Goal: Ask a question

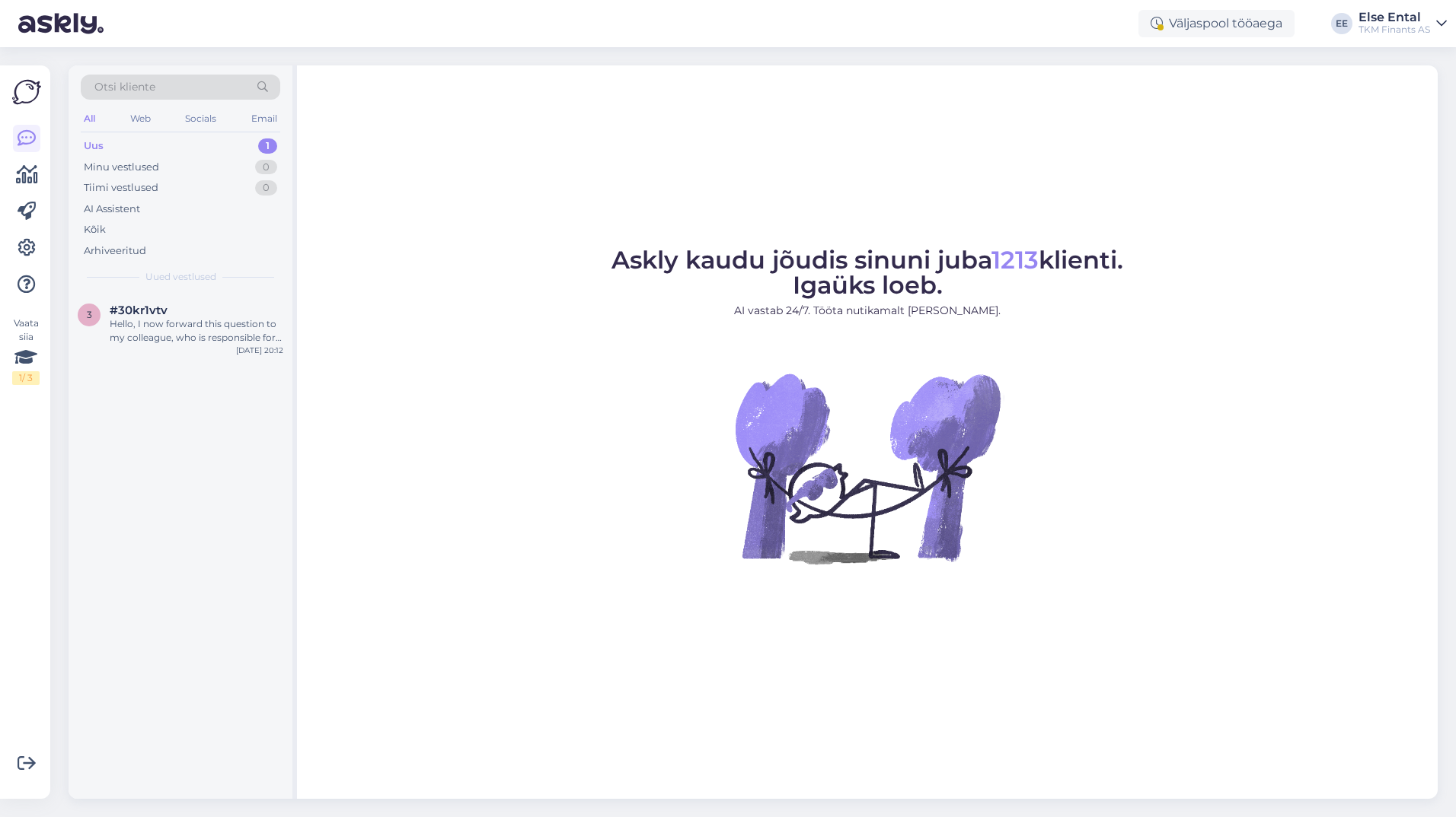
click at [116, 147] on div "Uus 1" at bounding box center [180, 145] width 200 height 21
click at [149, 322] on div "Hello, I now forward this question to my colleague, who is responsible for this…" at bounding box center [196, 330] width 174 height 28
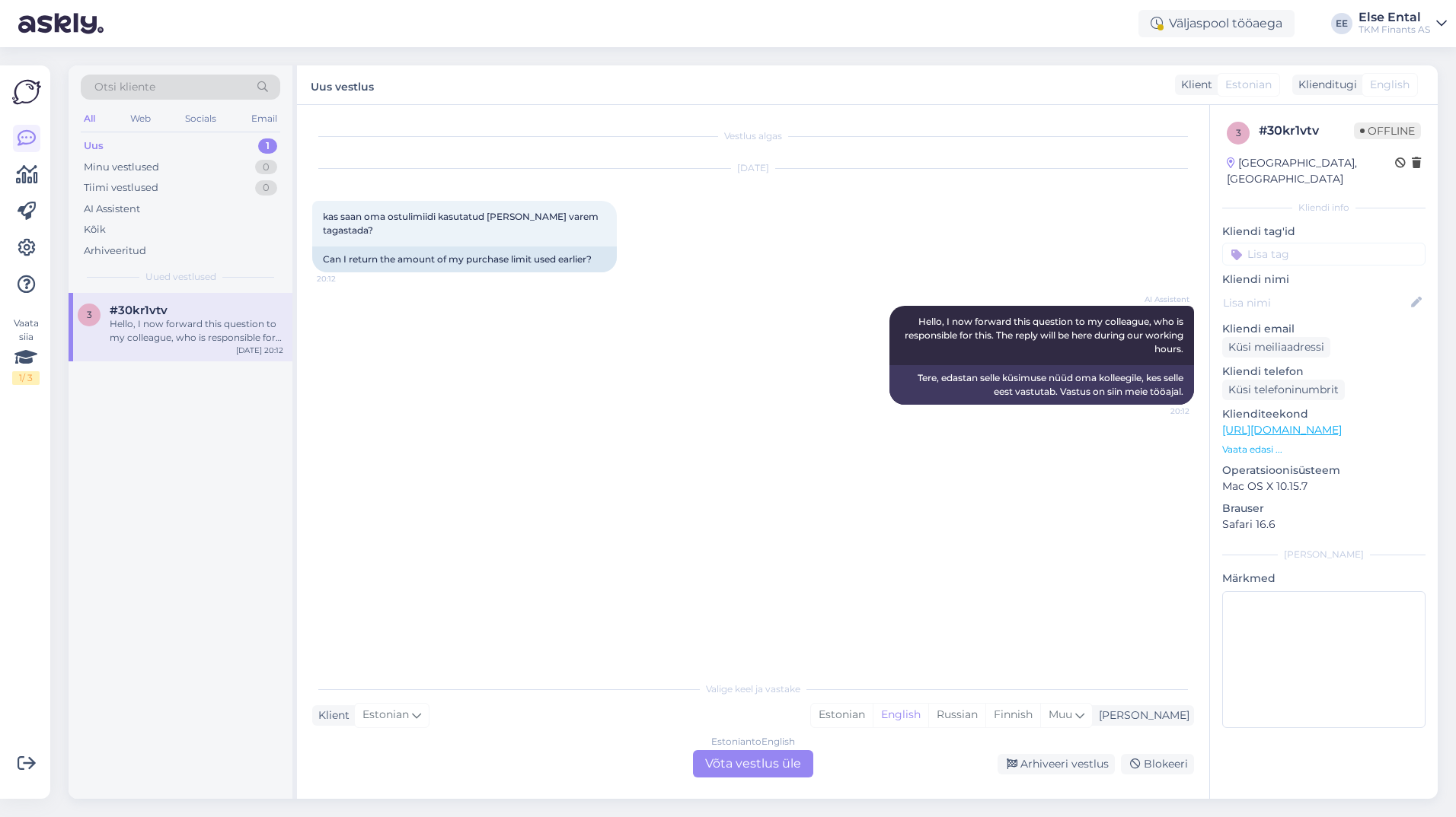
click at [742, 774] on div "Estonian to English Võta vestlus üle" at bounding box center [753, 763] width 120 height 28
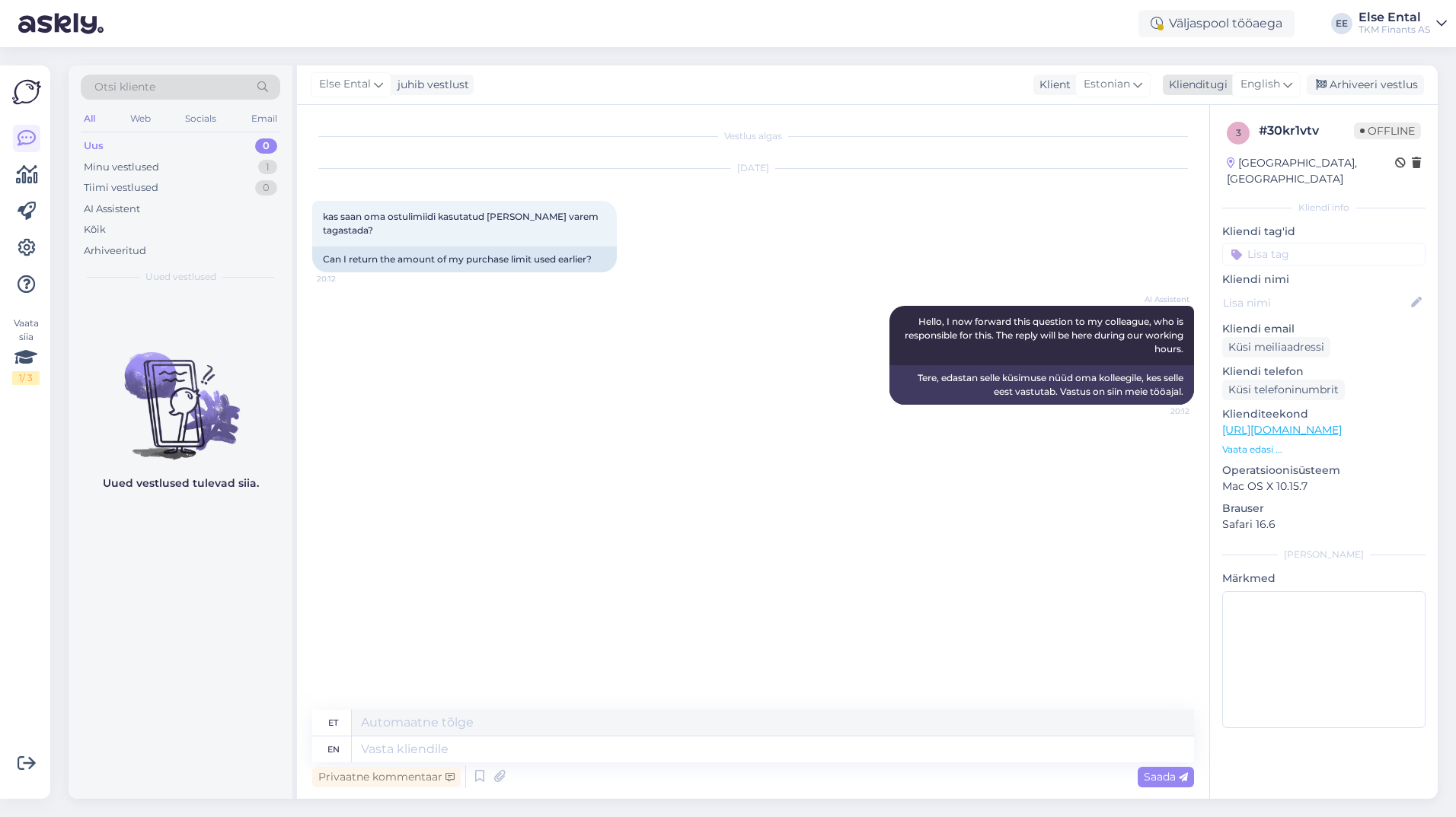
click at [1252, 86] on span "English" at bounding box center [1260, 85] width 39 height 17
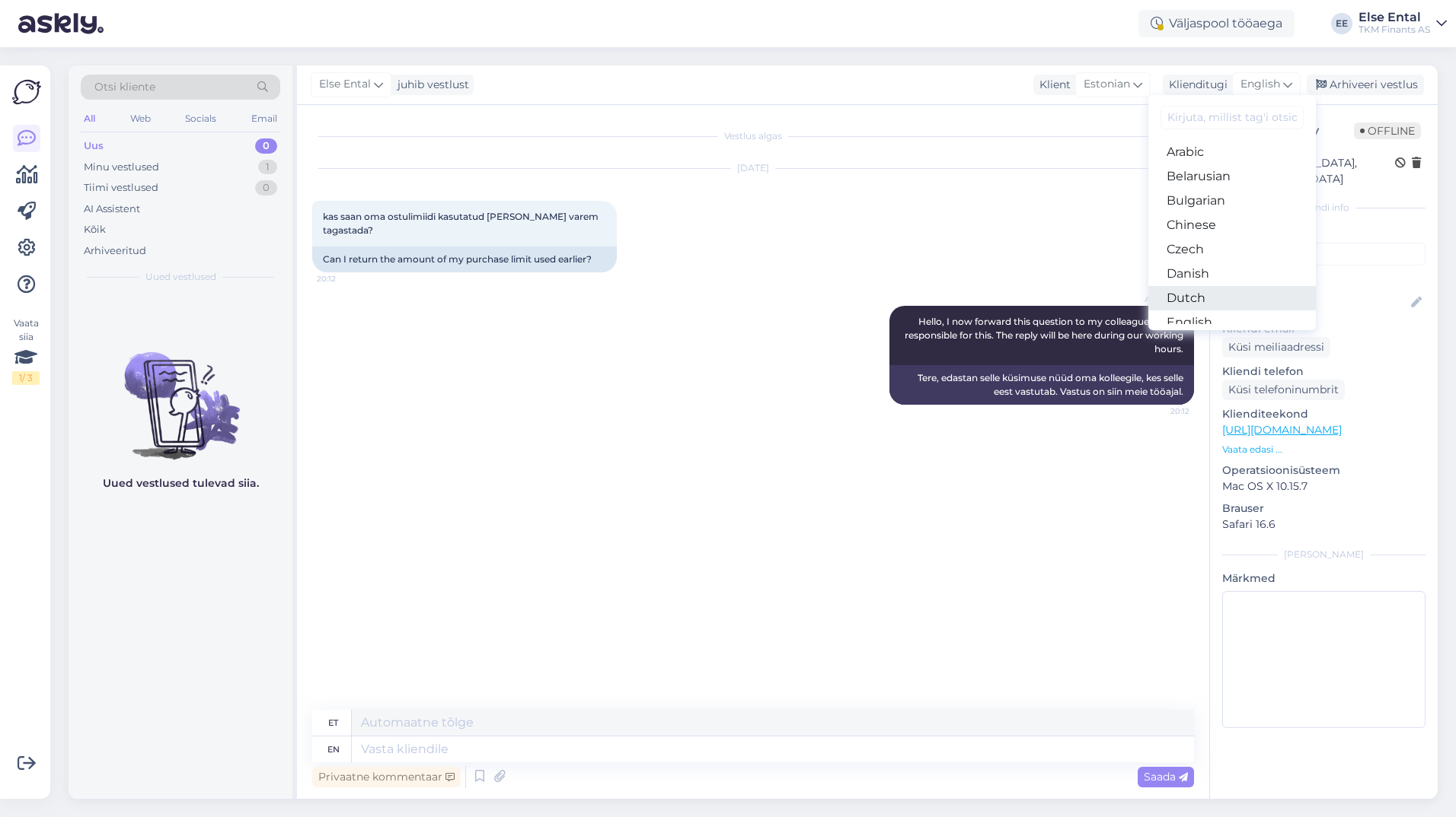
scroll to position [76, 0]
click at [1215, 268] on link "Estonian" at bounding box center [1232, 270] width 168 height 24
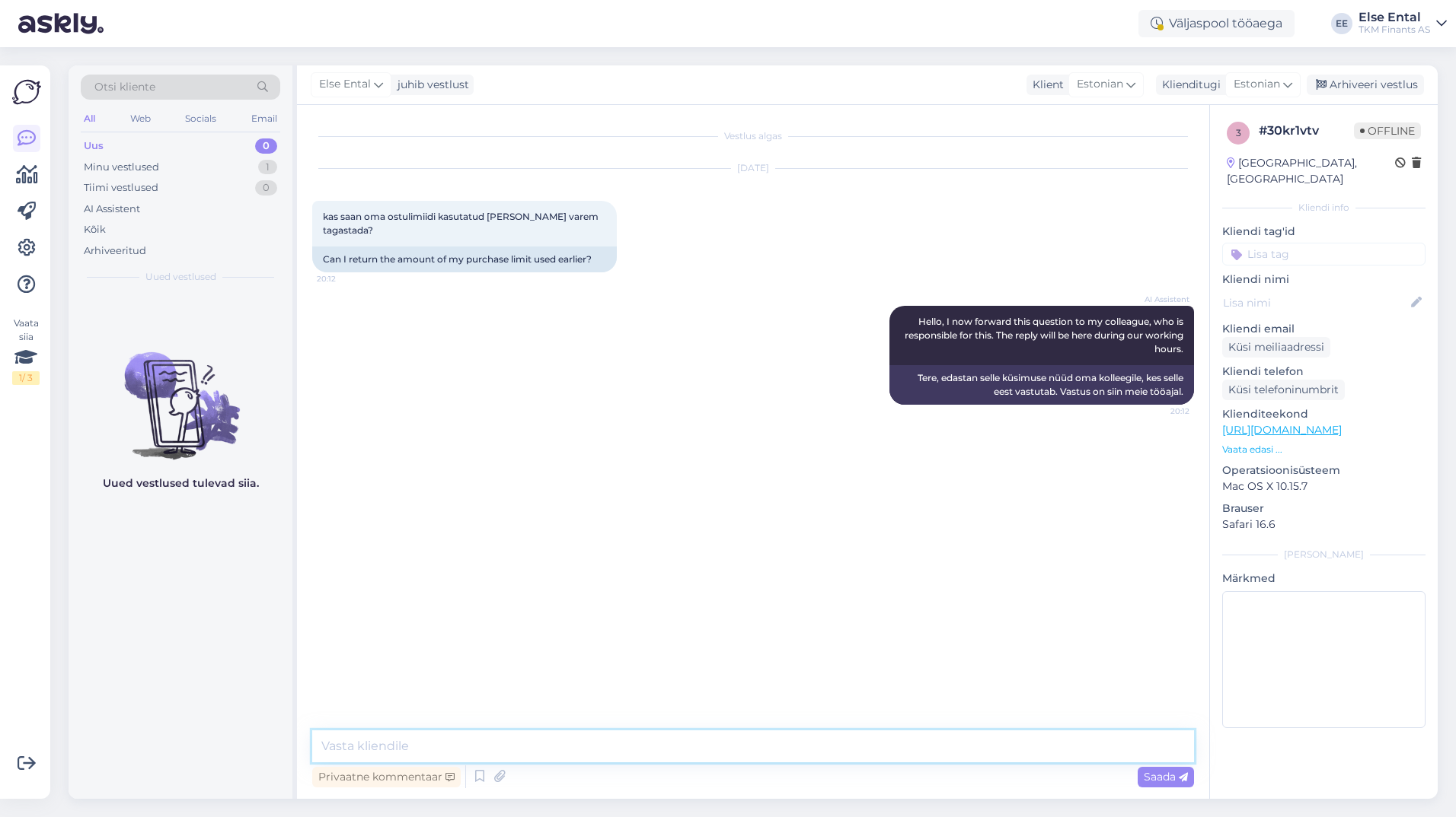
click at [419, 747] on textarea at bounding box center [753, 747] width 881 height 32
paste textarea "Ostulimiidi saldo positiivseks muutmiseks või tulevaste ostude tarbeks ettemaks…"
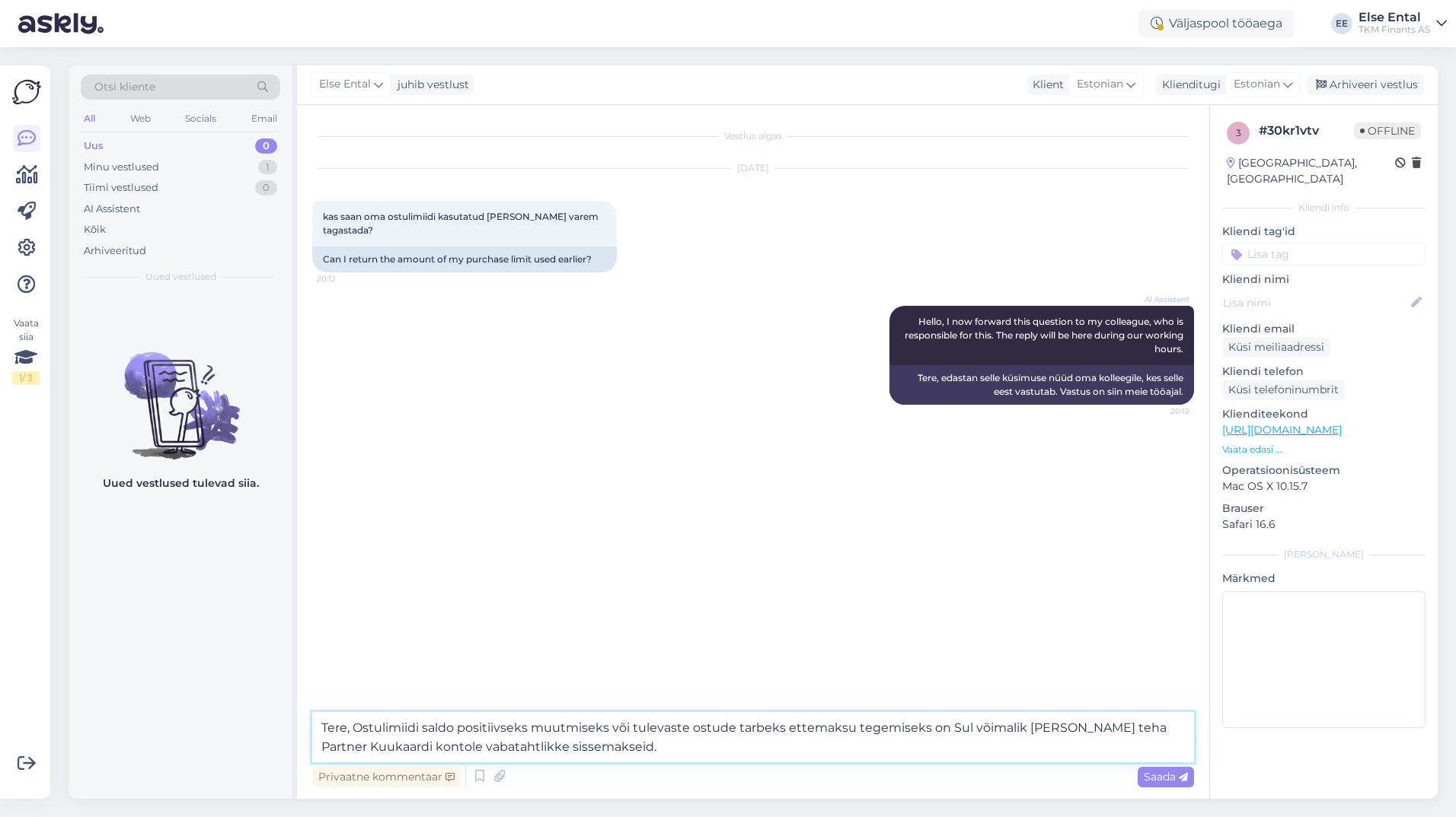
click at [360, 727] on textarea "Tere, Ostulimiidi saldo positiivseks muutmiseks või tulevaste ostude tarbeks et…" at bounding box center [753, 737] width 881 height 50
click at [947, 729] on textarea "Tere, ostulimiidi saldo positiivseks muutmiseks või tulevaste ostude tarbeks et…" at bounding box center [753, 737] width 881 height 50
click at [655, 741] on textarea "Tere, ostulimiidi saldo positiivseks muutmiseks või tulevaste ostude tarbeks et…" at bounding box center [753, 737] width 881 height 50
click at [652, 750] on textarea "Tere, ostulimiidi saldo positiivseks muutmiseks või tulevaste ostude tarbeks et…" at bounding box center [753, 737] width 881 height 50
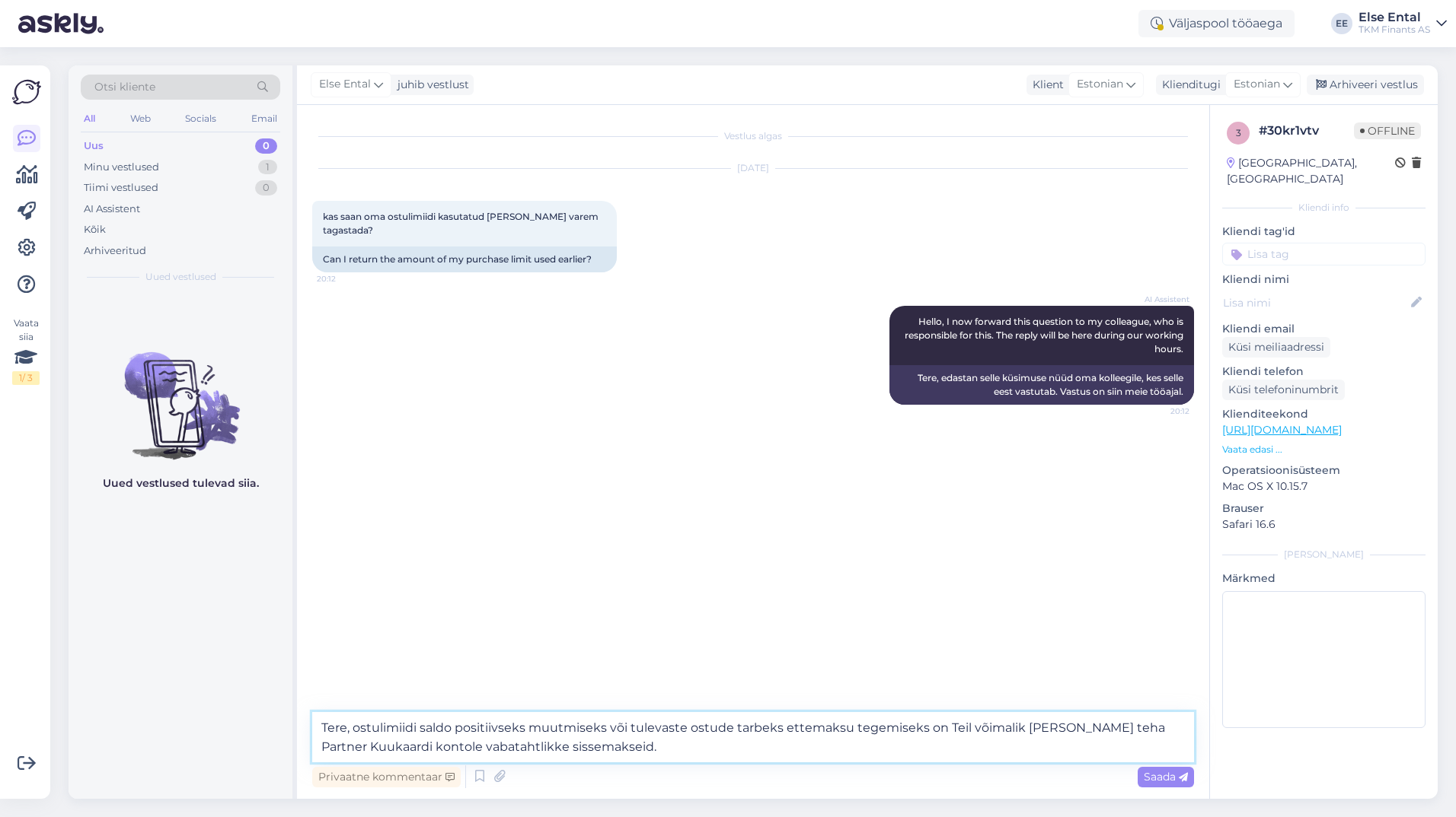
click at [655, 749] on textarea "Tere, ostulimiidi saldo positiivseks muutmiseks või tulevaste ostude tarbeks et…" at bounding box center [753, 737] width 881 height 50
click at [350, 727] on textarea "Tere, ostulimiidi saldo positiivseks muutmiseks või tulevaste ostude tarbeks et…" at bounding box center [753, 737] width 881 height 50
click at [639, 750] on textarea "Tere! Ostulimiidi saldo positiivseks muutmiseks või tulevaste ostude tarbeks et…" at bounding box center [753, 737] width 881 height 50
click at [652, 752] on textarea "Tere! Ostulimiidi saldo positiivseks muutmiseks või tulevaste ostude tarbeks et…" at bounding box center [753, 737] width 881 height 50
click at [653, 750] on textarea "Tere! Ostulimiidi saldo positiivseks muutmiseks või tulevaste ostude tarbeks et…" at bounding box center [753, 737] width 881 height 50
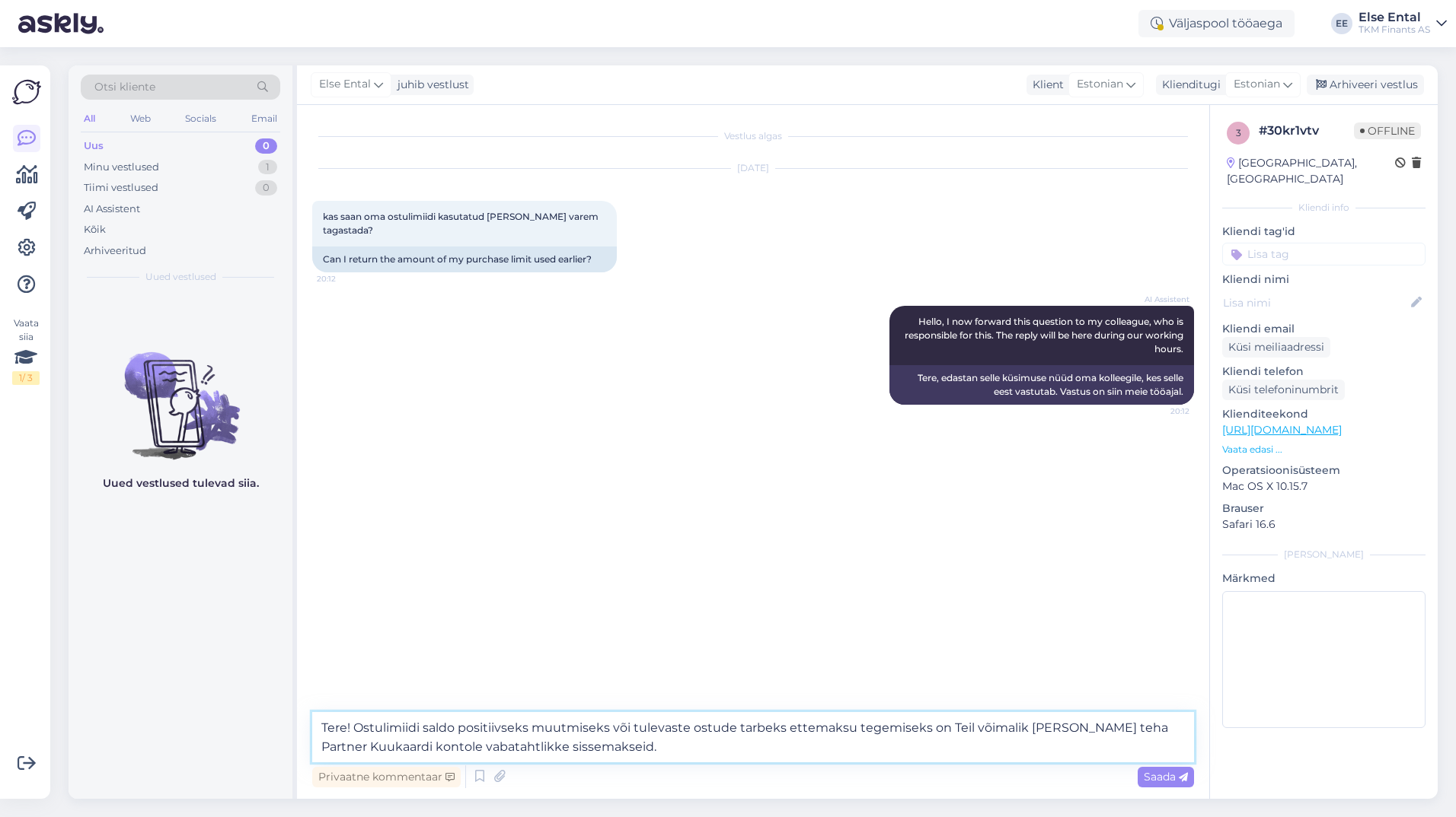
click at [653, 750] on textarea "Tere! Ostulimiidi saldo positiivseks muutmiseks või tulevaste ostude tarbeks et…" at bounding box center [753, 737] width 881 height 50
paste textarea "Sissemakseid Partner Kuukaardi kontole [PERSON_NAME] pangaülekandega TKM Finant…"
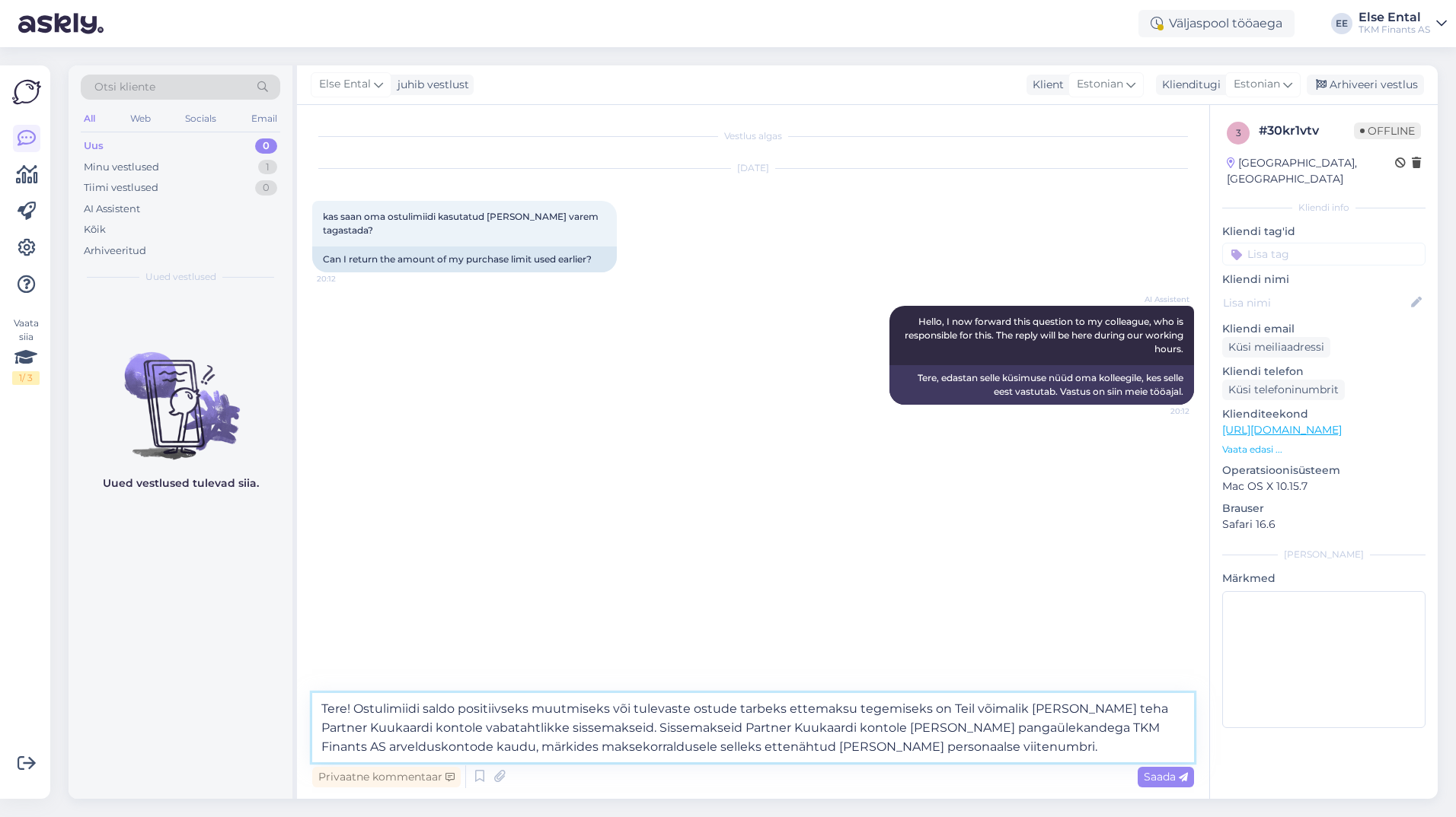
drag, startPoint x: 988, startPoint y: 752, endPoint x: 608, endPoint y: 731, distance: 380.6
click at [608, 731] on textarea "Tere! Ostulimiidi saldo positiivseks muutmiseks või tulevaste ostude tarbeks et…" at bounding box center [753, 727] width 881 height 70
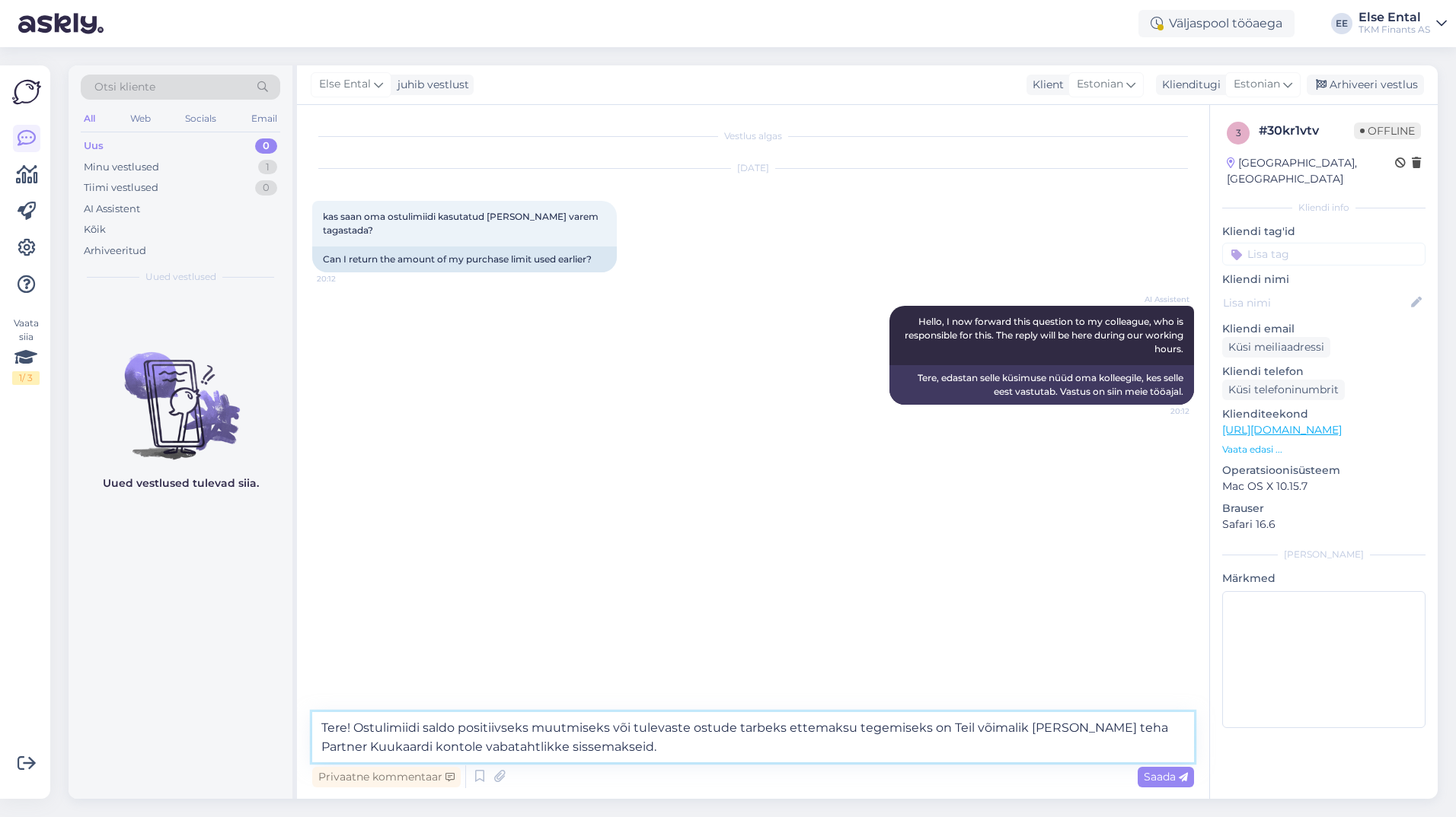
click at [639, 747] on textarea "Tere! Ostulimiidi saldo positiivseks muutmiseks või tulevaste ostude tarbeks et…" at bounding box center [753, 737] width 881 height 50
click at [621, 743] on textarea "Tere! Ostulimiidi saldo positiivseks muutmiseks või tulevaste ostude tarbeks et…" at bounding box center [753, 737] width 881 height 50
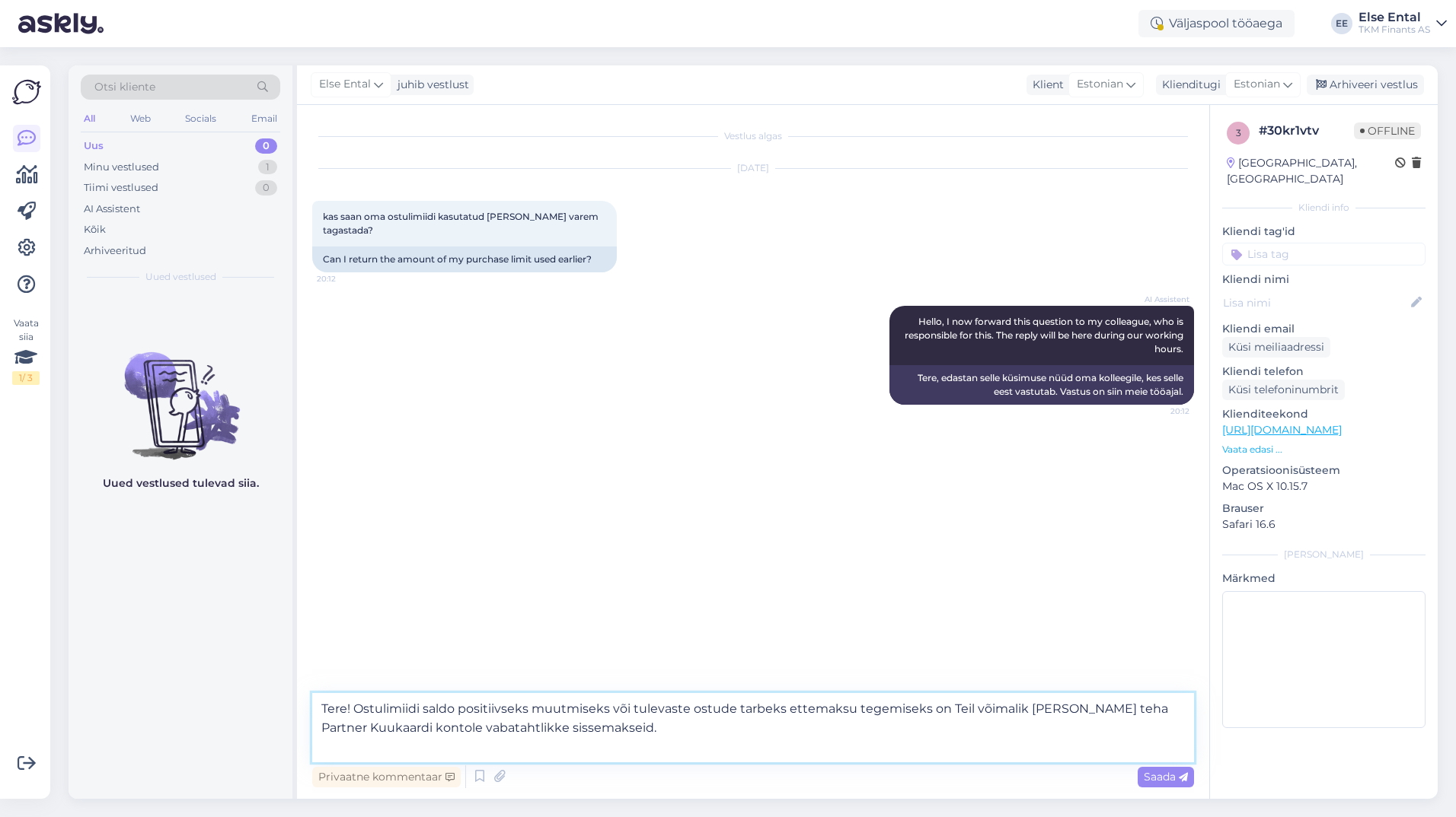
paste textarea "Sissemakseid Partner Kuukaardi kontole [PERSON_NAME] pangaülekandega TKM Finant…"
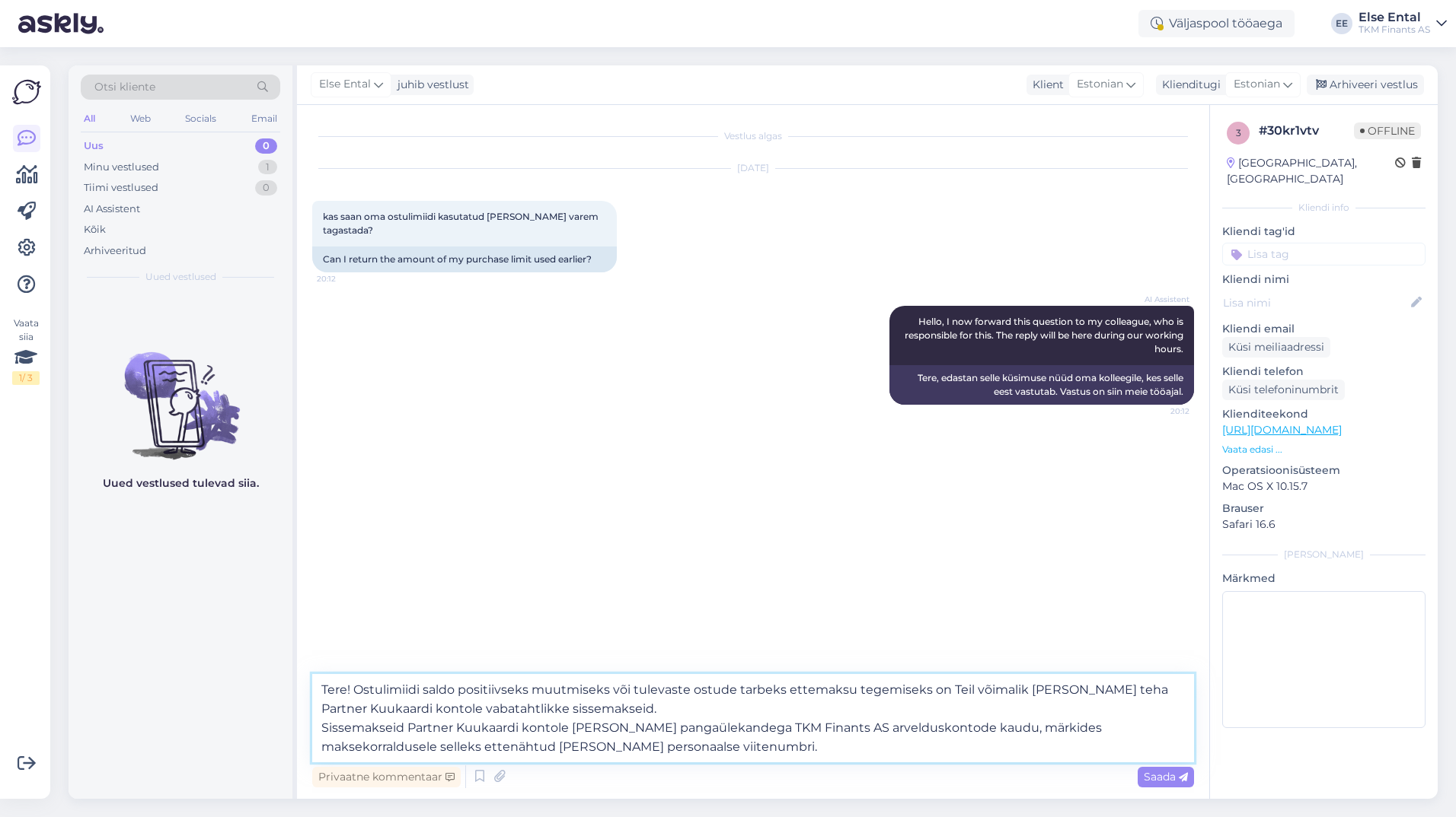
click at [598, 727] on textarea "Tere! Ostulimiidi saldo positiivseks muutmiseks või tulevaste ostude tarbeks et…" at bounding box center [753, 718] width 881 height 88
click at [681, 746] on textarea "Tere! Ostulimiidi saldo positiivseks muutmiseks või tulevaste ostude tarbeks et…" at bounding box center [753, 718] width 881 height 88
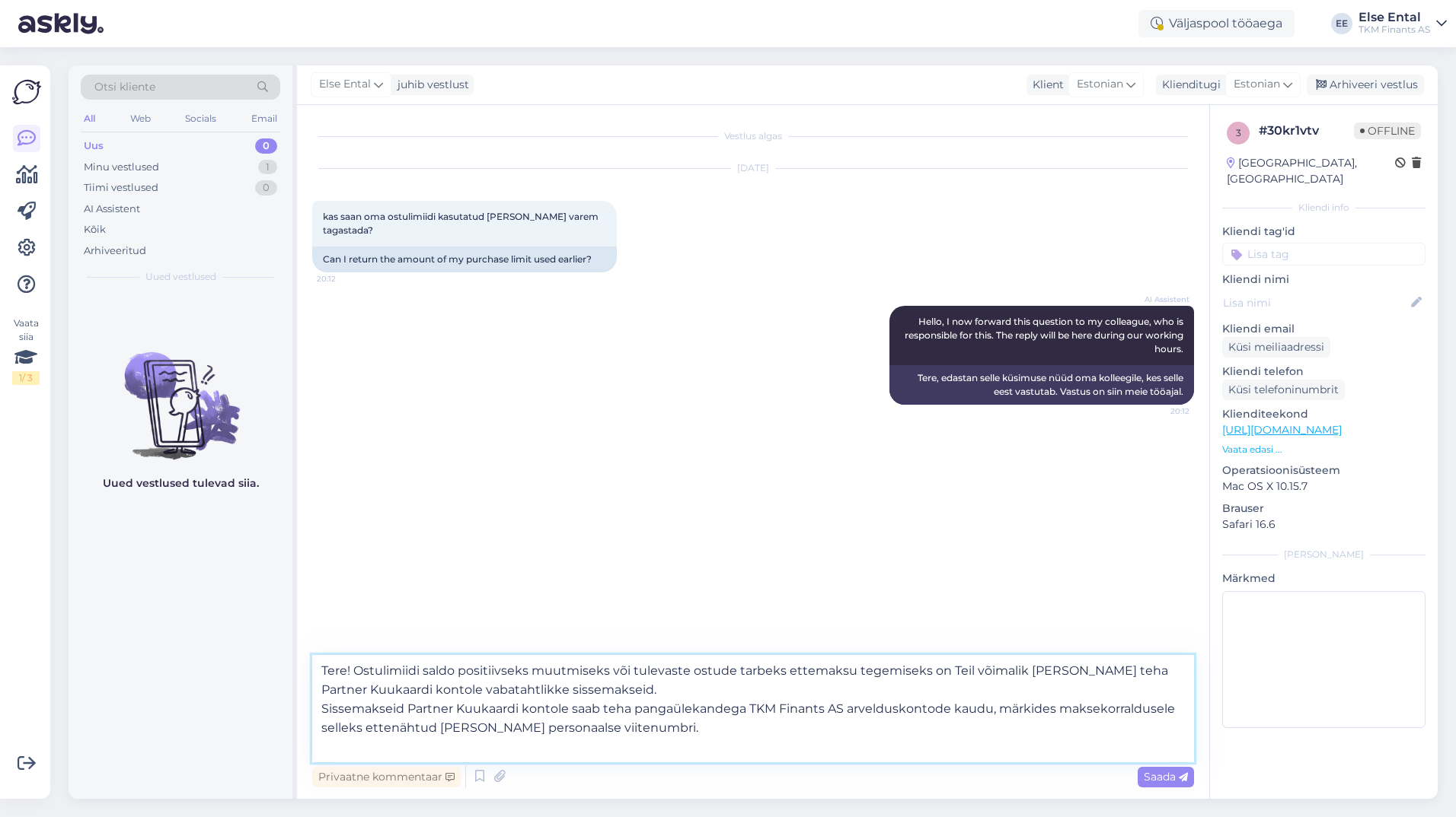
paste textarea "Juhul, kui Sul on sõlmitud ainult Partner Kuukaardi ostulimiidi leping, suunata…"
click at [388, 744] on textarea "Tere! Ostulimiidi saldo positiivseks muutmiseks või tulevaste ostude tarbeks et…" at bounding box center [753, 709] width 881 height 107
click at [883, 745] on textarea "Tere! Ostulimiidi saldo positiivseks muutmiseks või tulevaste ostude tarbeks et…" at bounding box center [753, 709] width 881 height 107
click at [1177, 750] on textarea "Tere! Ostulimiidi saldo positiivseks muutmiseks või tulevaste ostude tarbeks et…" at bounding box center [753, 709] width 881 height 107
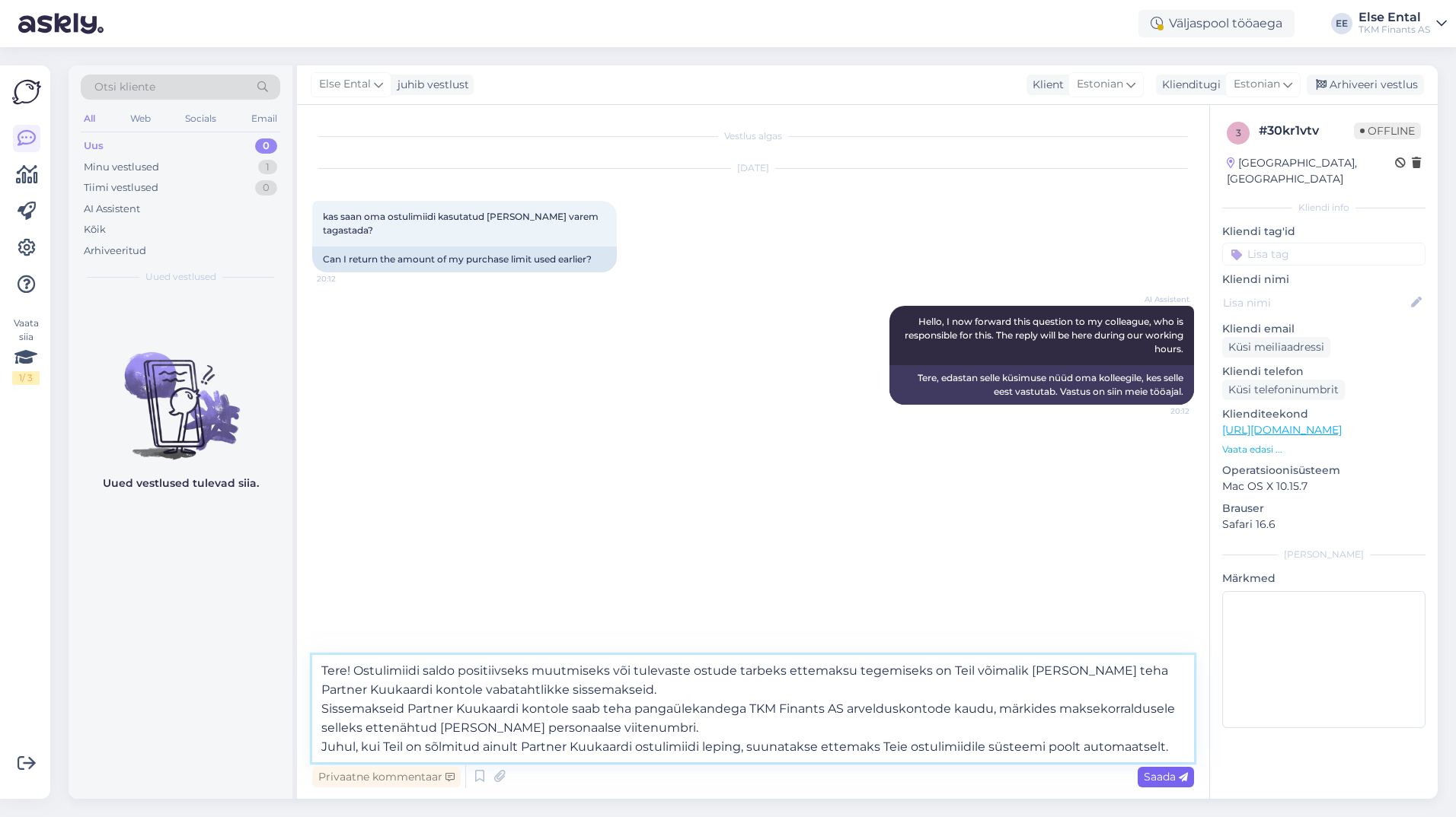
type textarea "Tere! Ostulimiidi saldo positiivseks muutmiseks või tulevaste ostude tarbeks et…"
click at [1172, 780] on span "Saada" at bounding box center [1166, 777] width 44 height 13
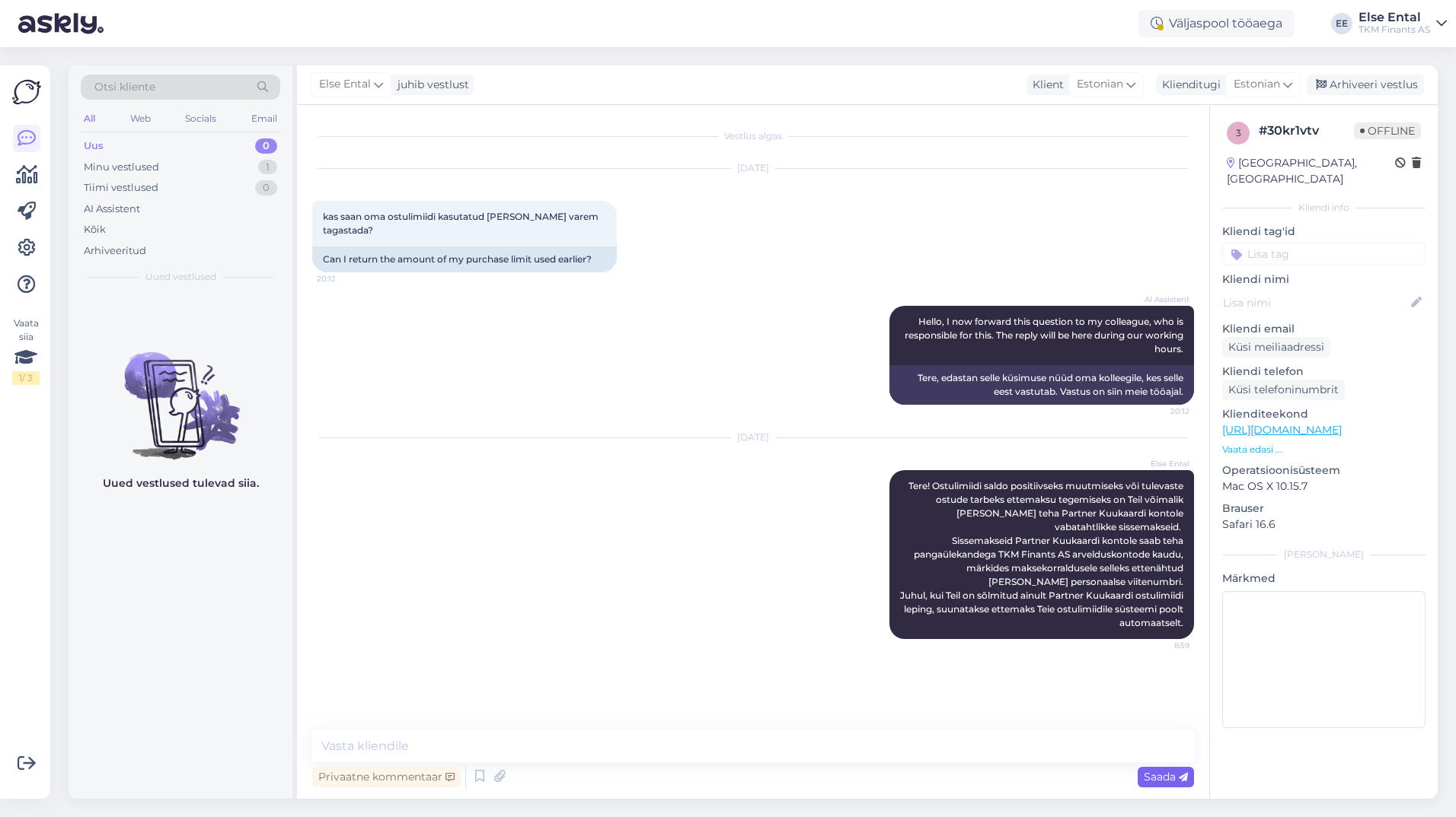
scroll to position [0, 0]
click at [611, 762] on textarea at bounding box center [753, 747] width 881 height 32
click at [1093, 752] on textarea at bounding box center [753, 747] width 881 height 32
click at [150, 176] on div "Minu vestlused 1" at bounding box center [180, 167] width 200 height 21
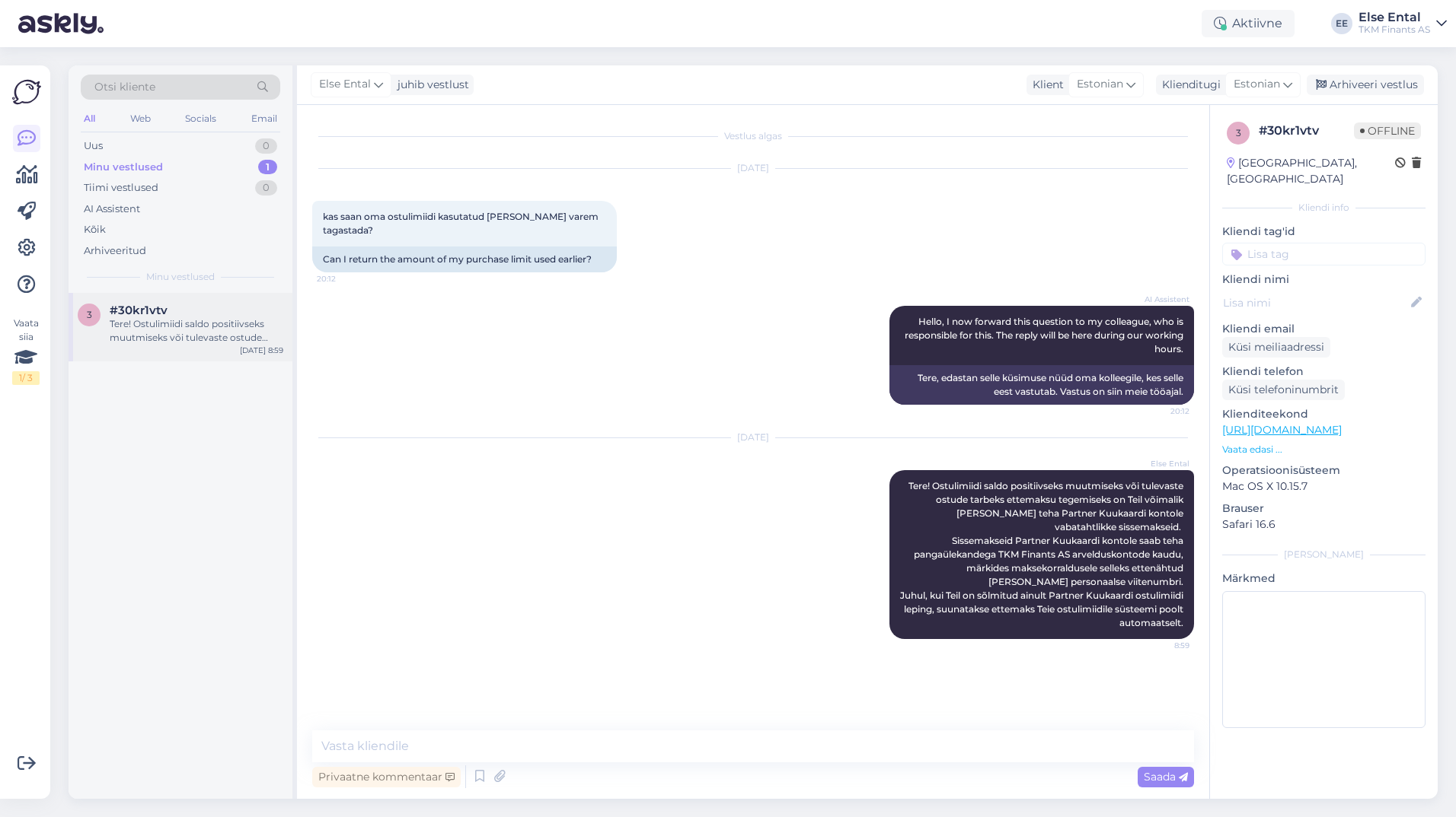
click at [170, 325] on div "Tere! Ostulimiidi saldo positiivseks muutmiseks või tulevaste ostude tarbeks et…" at bounding box center [196, 330] width 174 height 28
click at [495, 740] on textarea at bounding box center [753, 747] width 881 height 32
click at [149, 163] on div "Minu vestlused" at bounding box center [123, 168] width 79 height 15
click at [109, 210] on div "AI Assistent" at bounding box center [112, 209] width 56 height 15
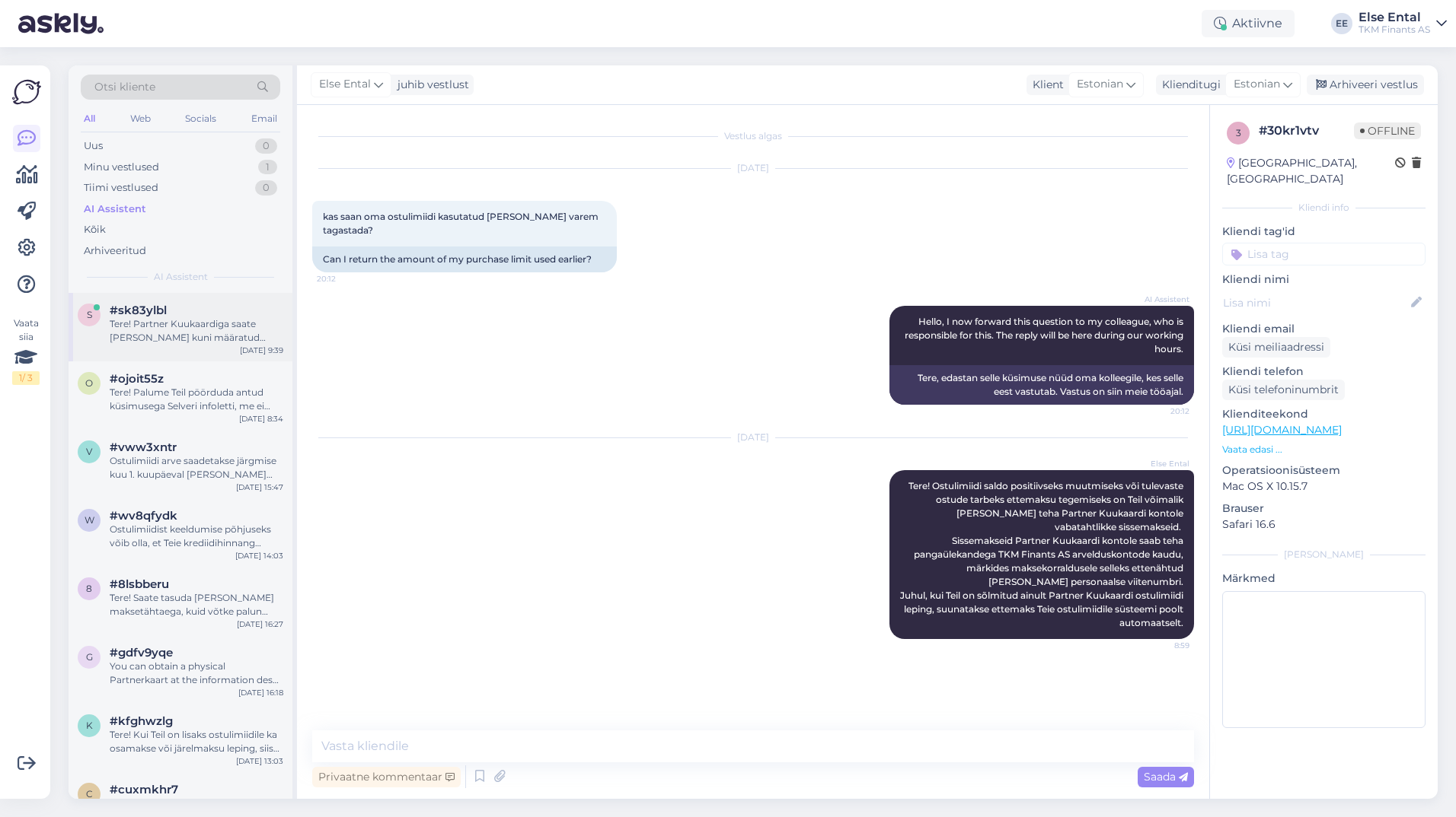
click at [187, 333] on div "Tere! Partner Kuukaardiga saate [PERSON_NAME] kuni määratud limiidi ulatuses. K…" at bounding box center [196, 330] width 174 height 28
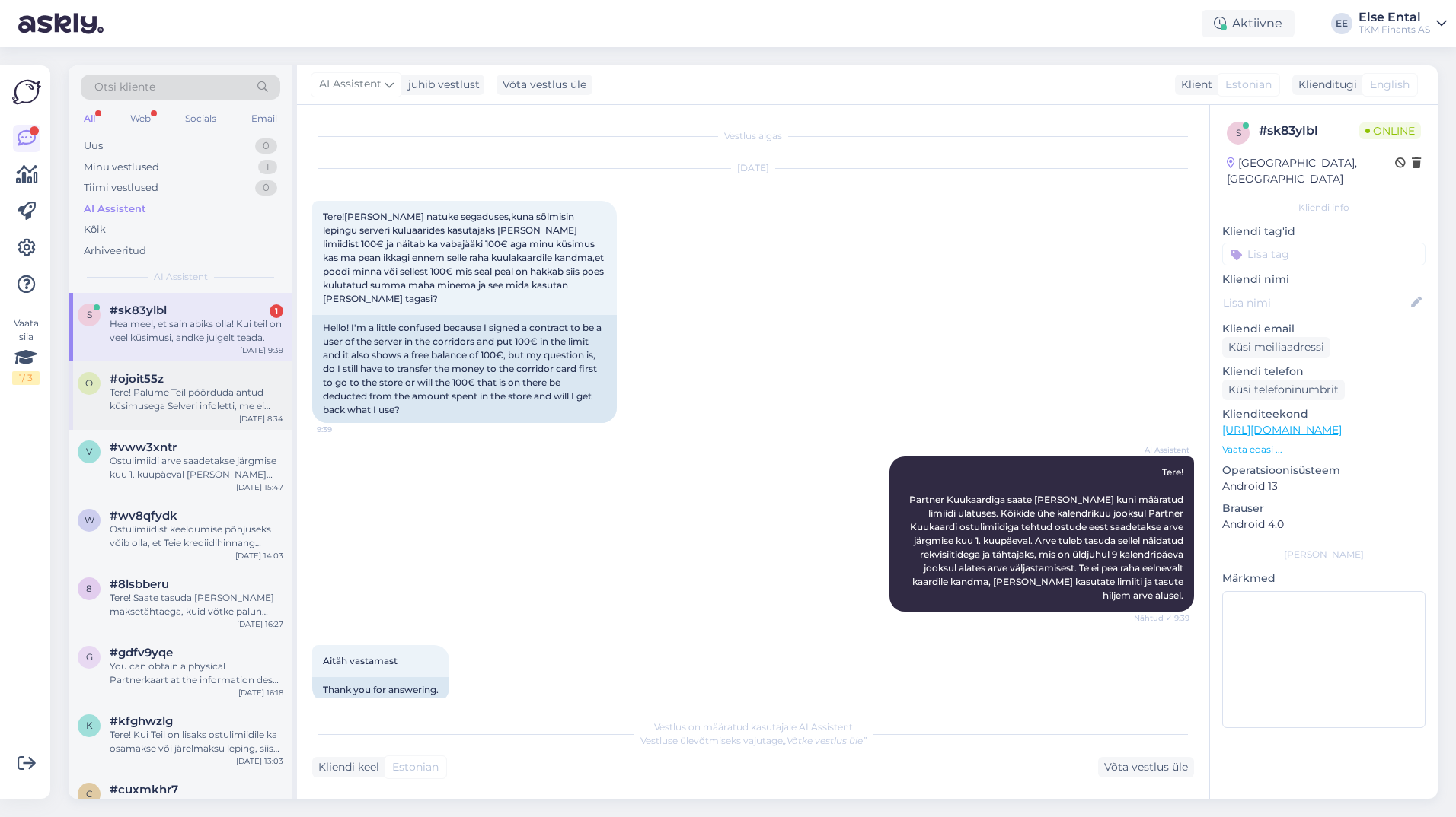
click at [175, 392] on div "Tere! Palume Teil pöörduda antud küsimusega Selveri infoletti, me ei oska parak…" at bounding box center [196, 399] width 174 height 28
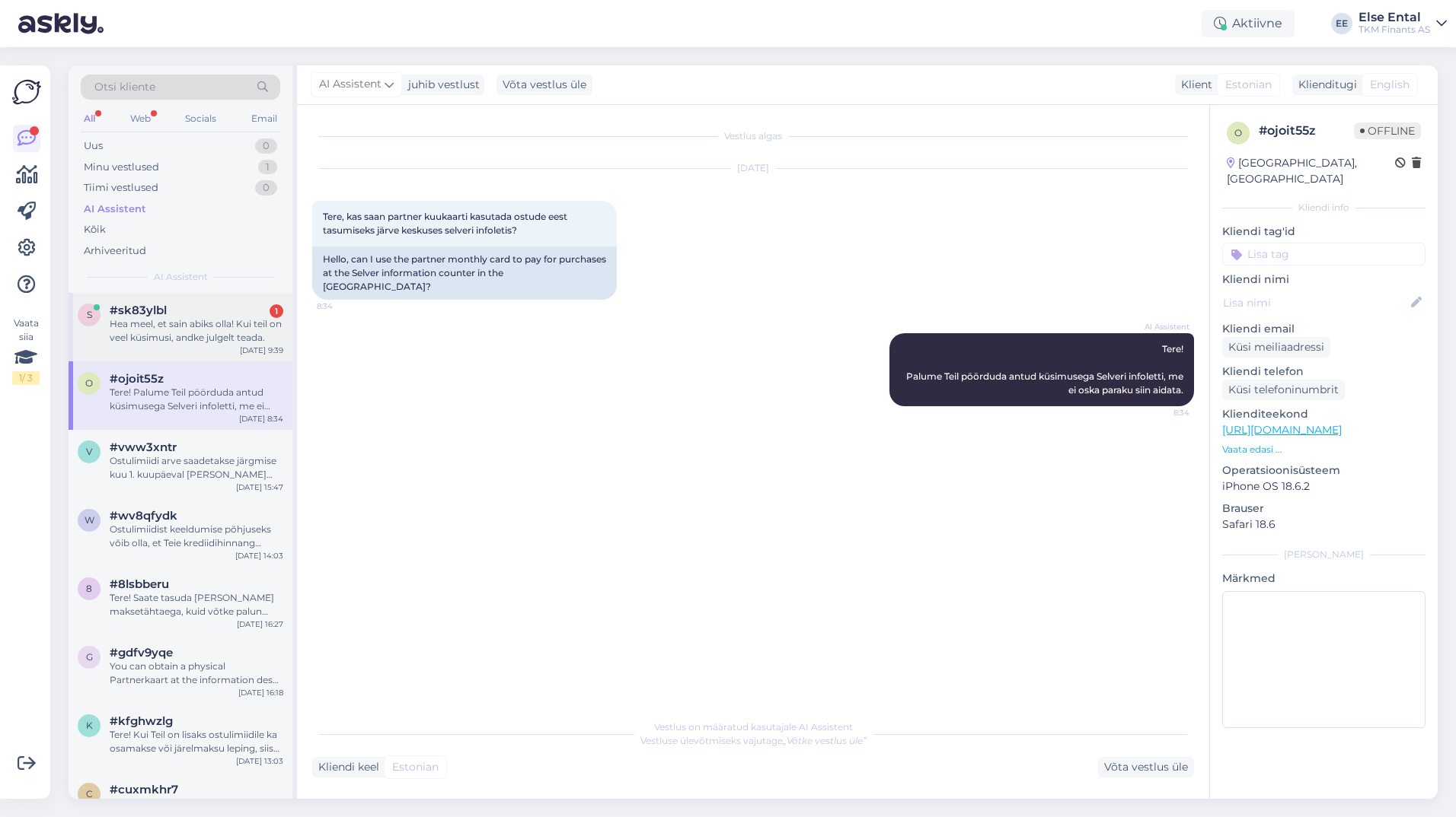
click at [161, 324] on div "Hea meel, et sain abiks olla! Kui teil on veel küsimusi, andke julgelt teada." at bounding box center [196, 330] width 174 height 28
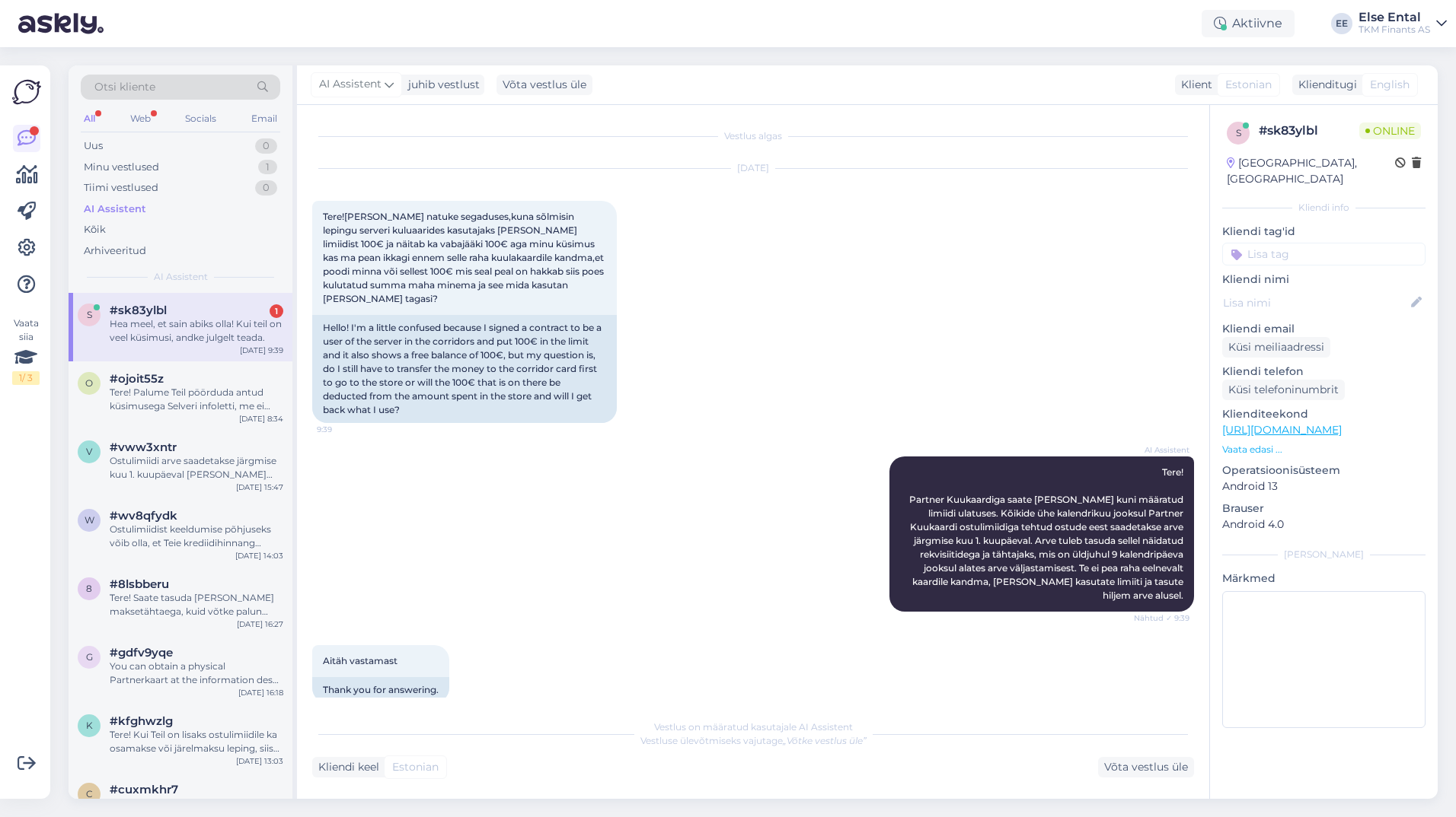
scroll to position [101, 0]
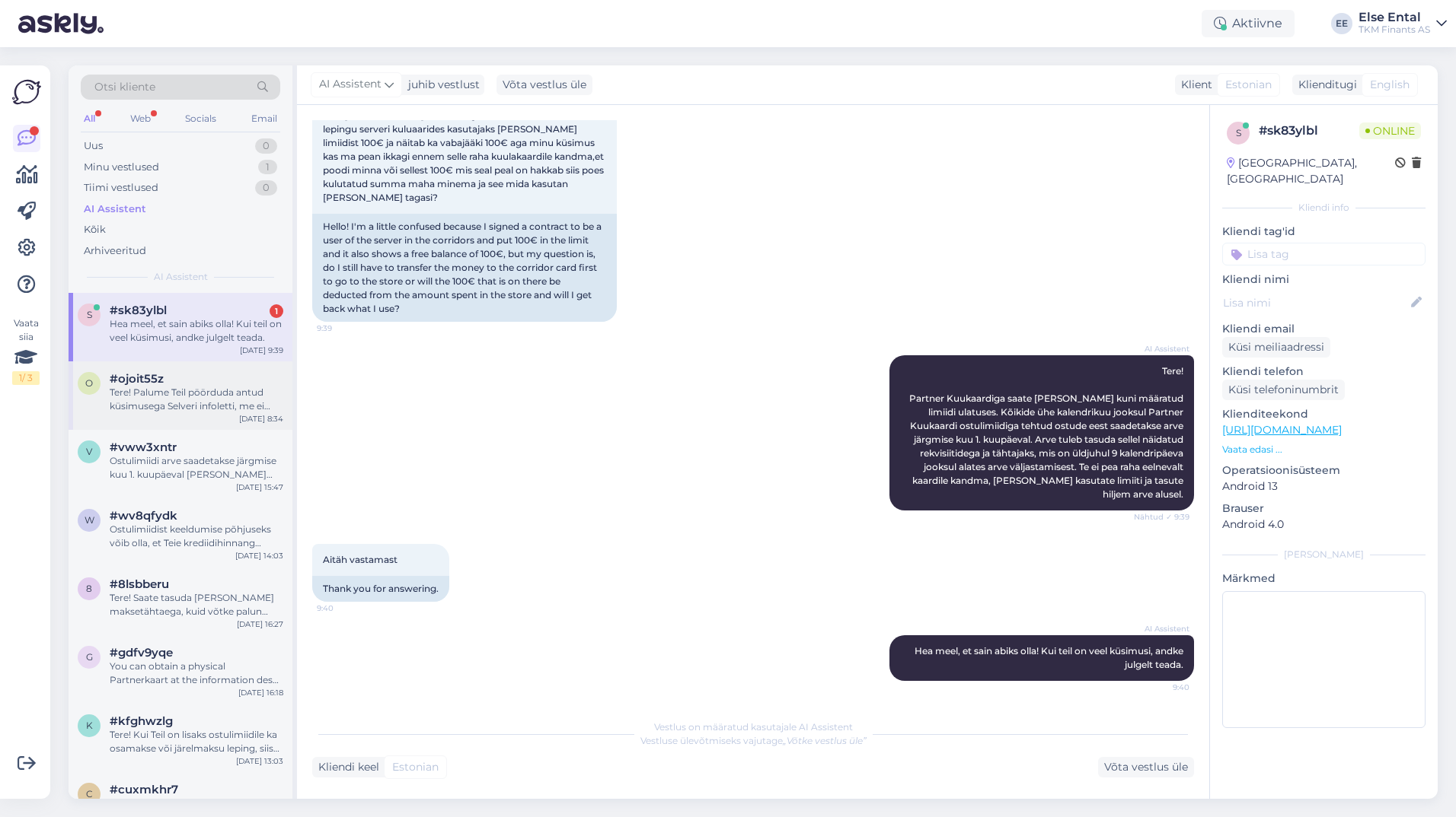
click at [192, 405] on div "Tere! Palume Teil pöörduda antud küsimusega Selveri infoletti, me ei oska parak…" at bounding box center [196, 399] width 174 height 28
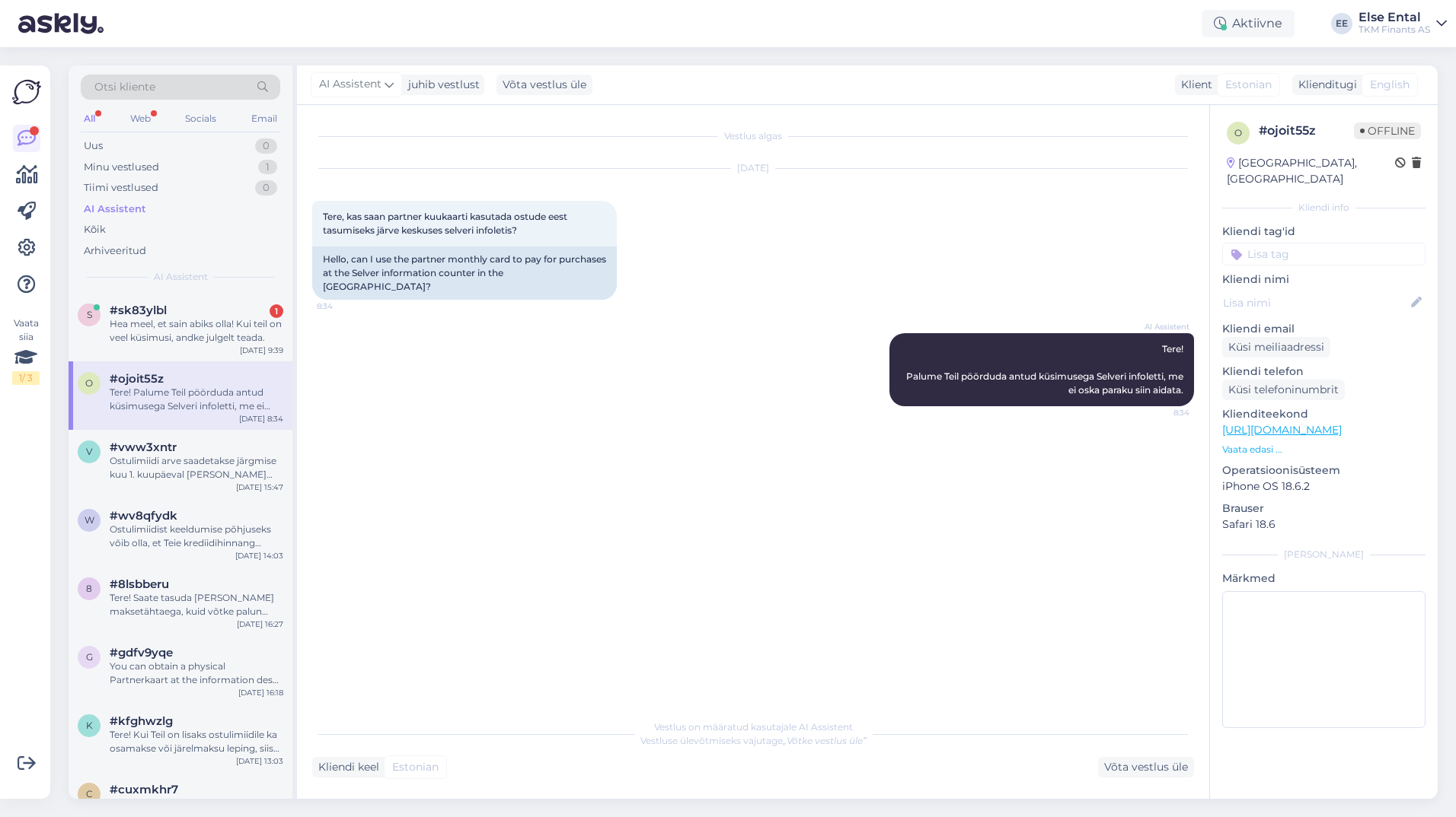
scroll to position [0, 0]
click at [187, 351] on div "s #sk83ylbl 1 Hea meel, et [PERSON_NAME] abiks olla! Kui teil on veel küsimusi,…" at bounding box center [180, 327] width 224 height 69
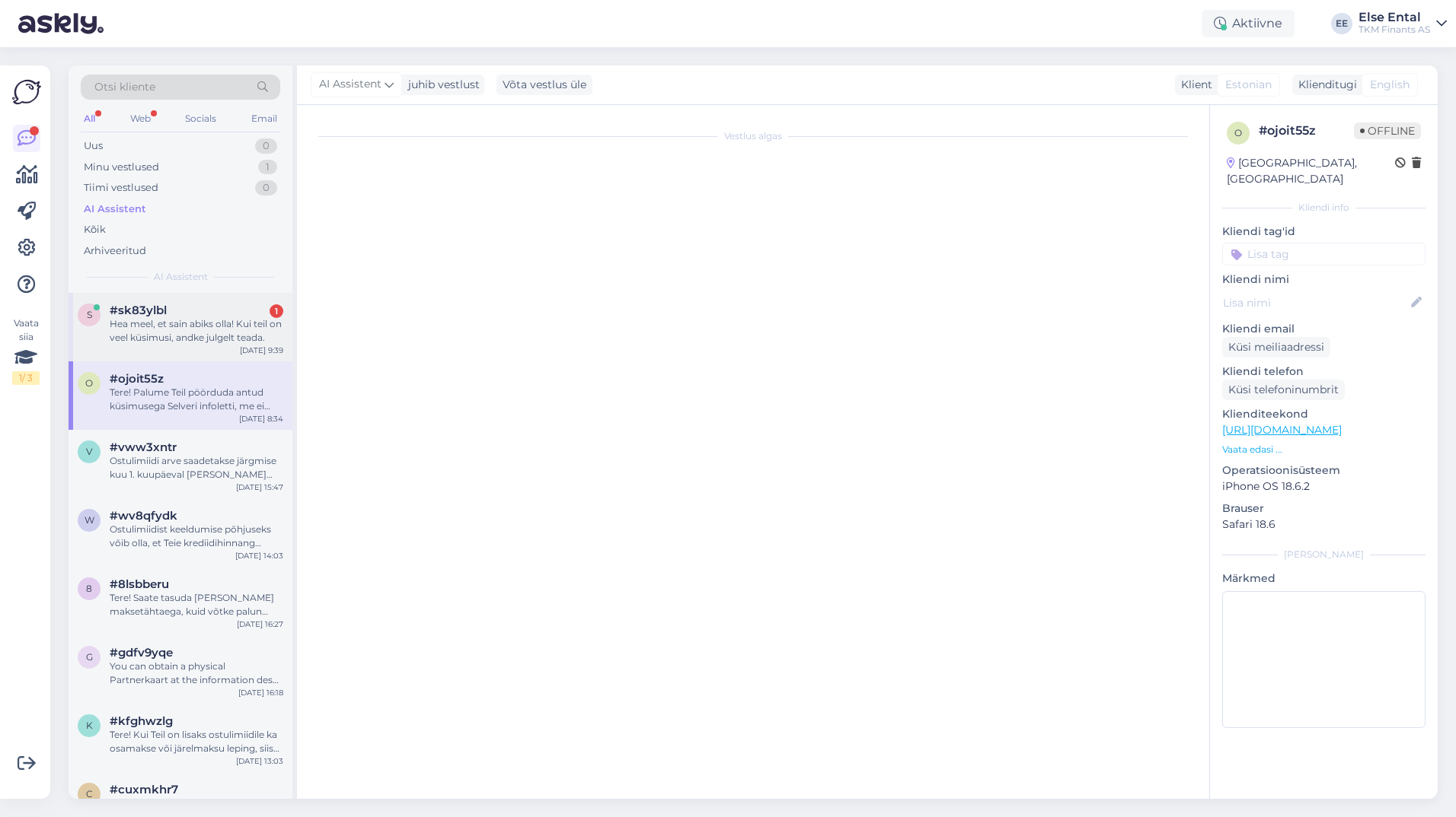
scroll to position [101, 0]
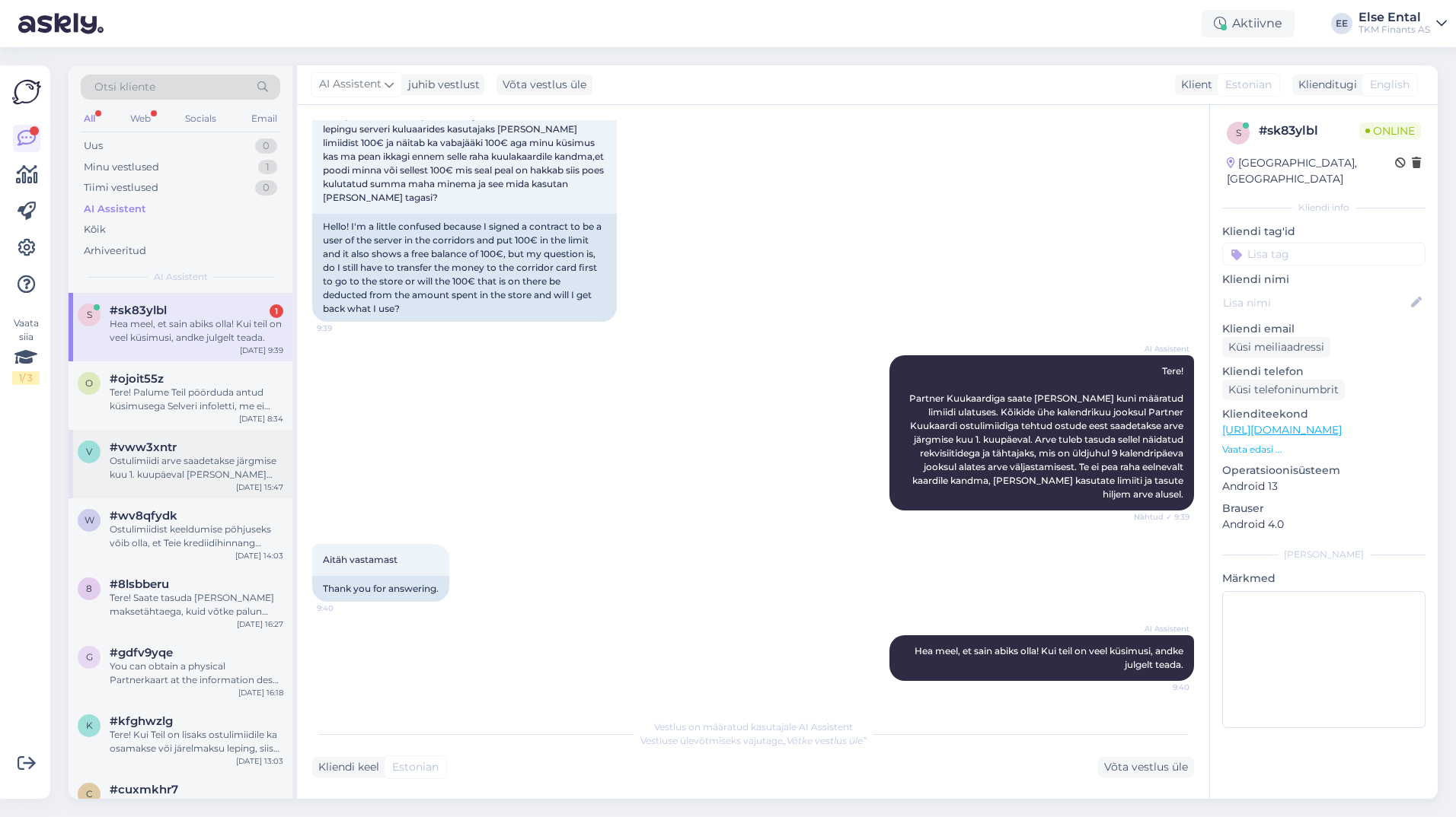
click at [135, 464] on div "Ostulimiidi arve saadetakse järgmise kuu 1. kuupäeval [PERSON_NAME] tasumiseks …" at bounding box center [196, 468] width 174 height 28
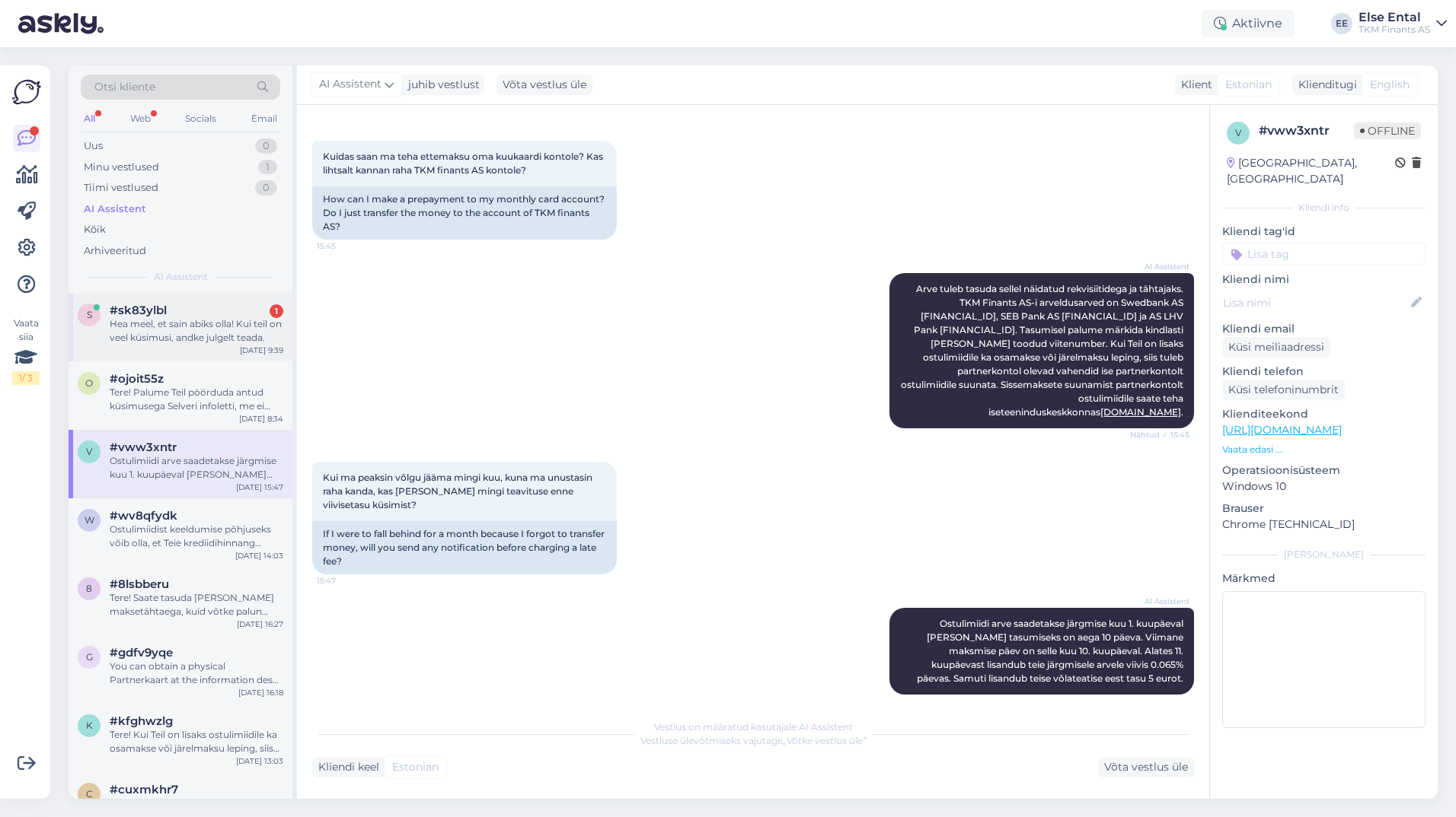
click at [135, 341] on div "Hea meel, et sain abiks olla! Kui teil on veel küsimusi, andke julgelt teada." at bounding box center [196, 330] width 174 height 28
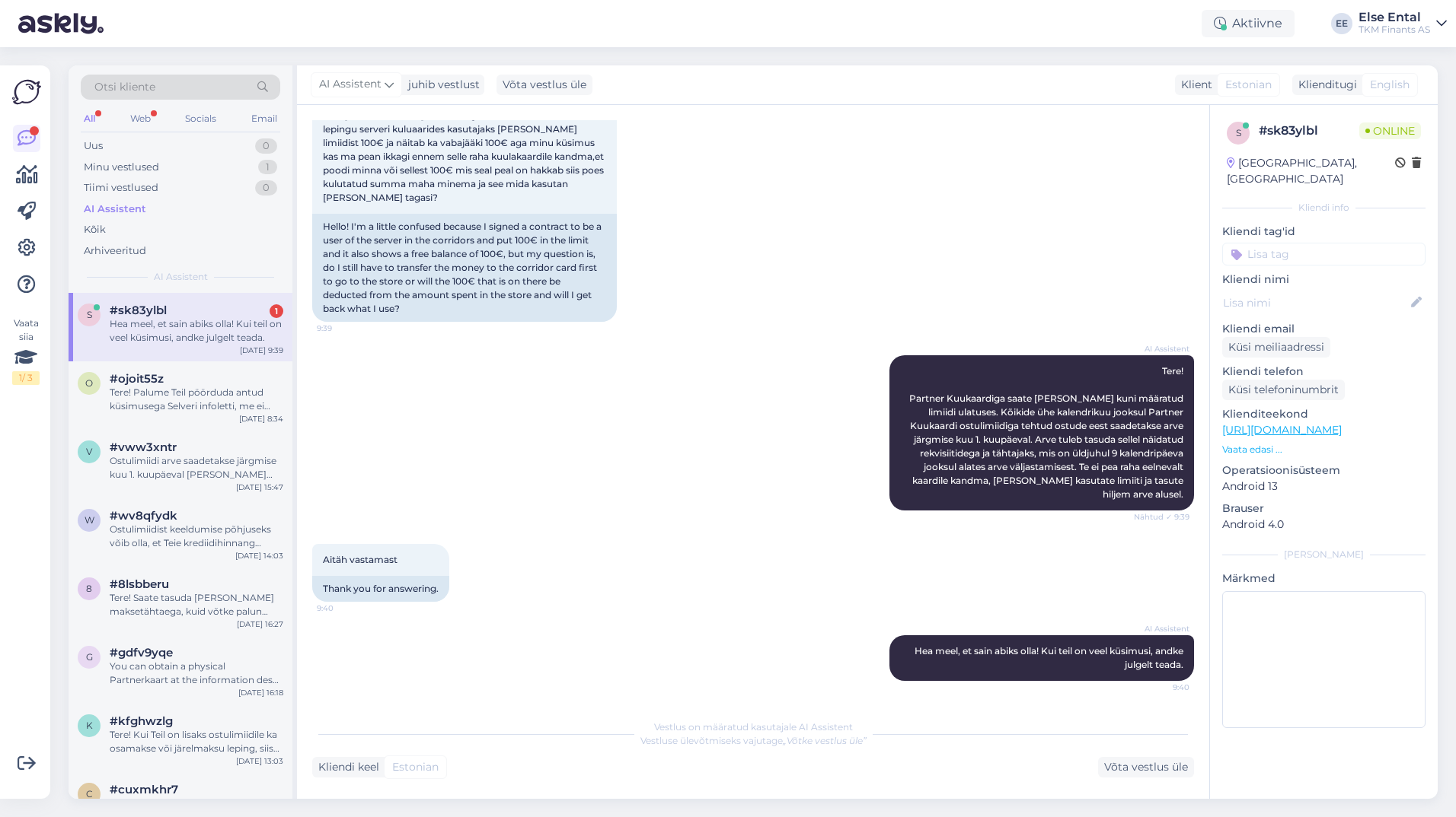
scroll to position [0, 0]
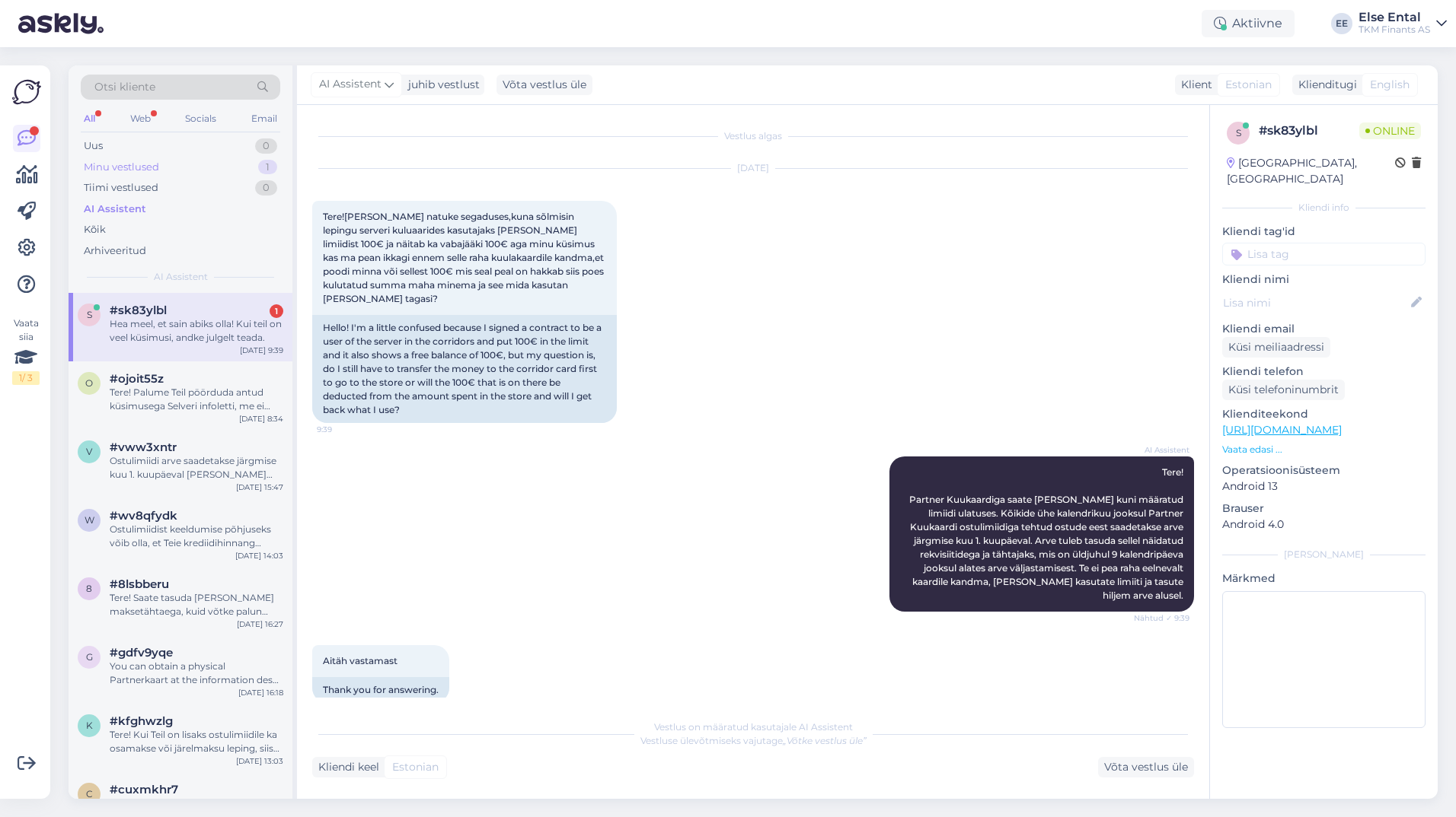
click at [146, 164] on div "Minu vestlused" at bounding box center [122, 168] width 76 height 15
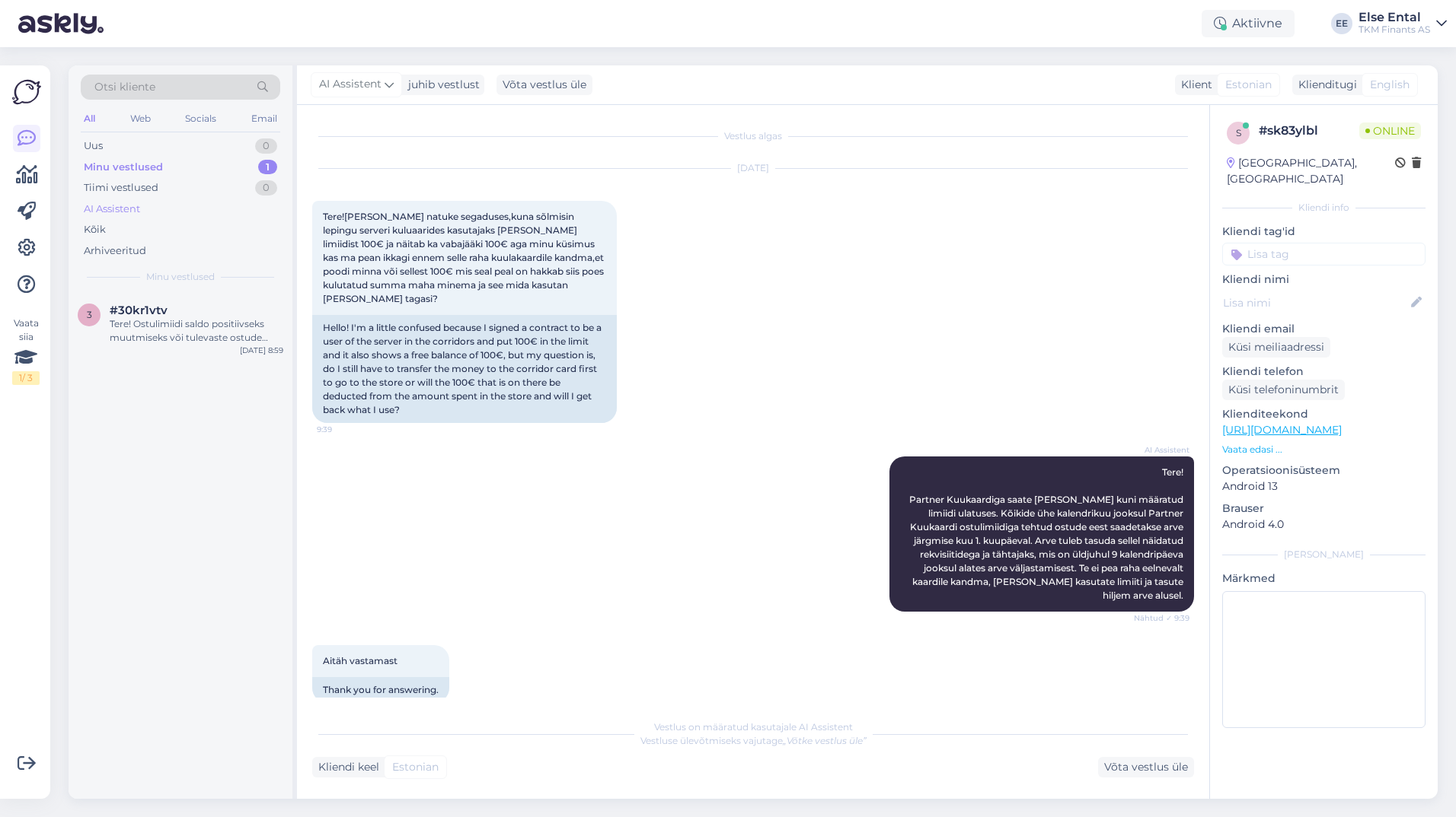
click at [138, 215] on div "AI Assistent" at bounding box center [112, 209] width 56 height 15
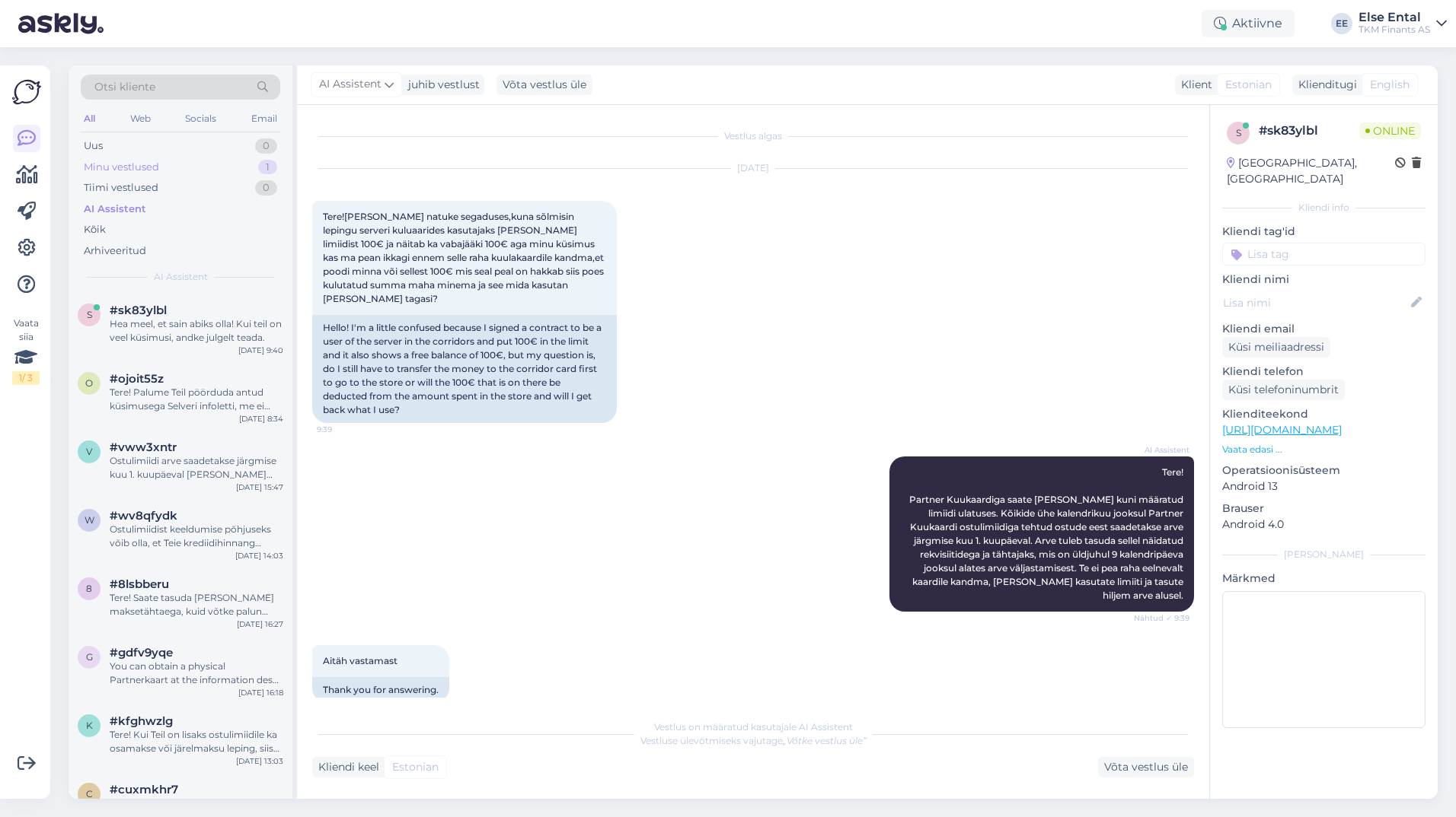
click at [123, 172] on div "Minu vestlused" at bounding box center [122, 168] width 76 height 15
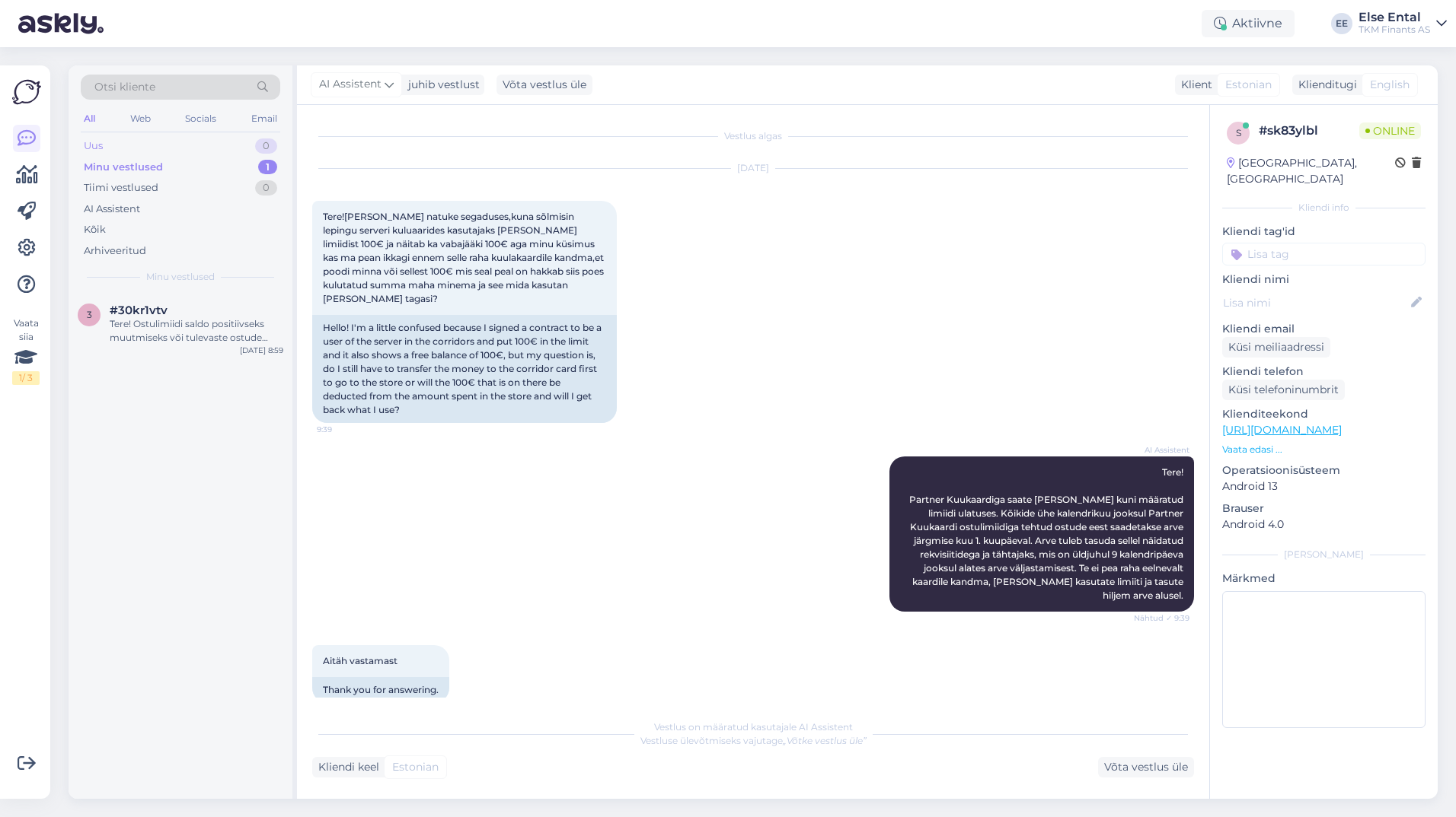
click at [98, 149] on div "Uus" at bounding box center [93, 146] width 19 height 15
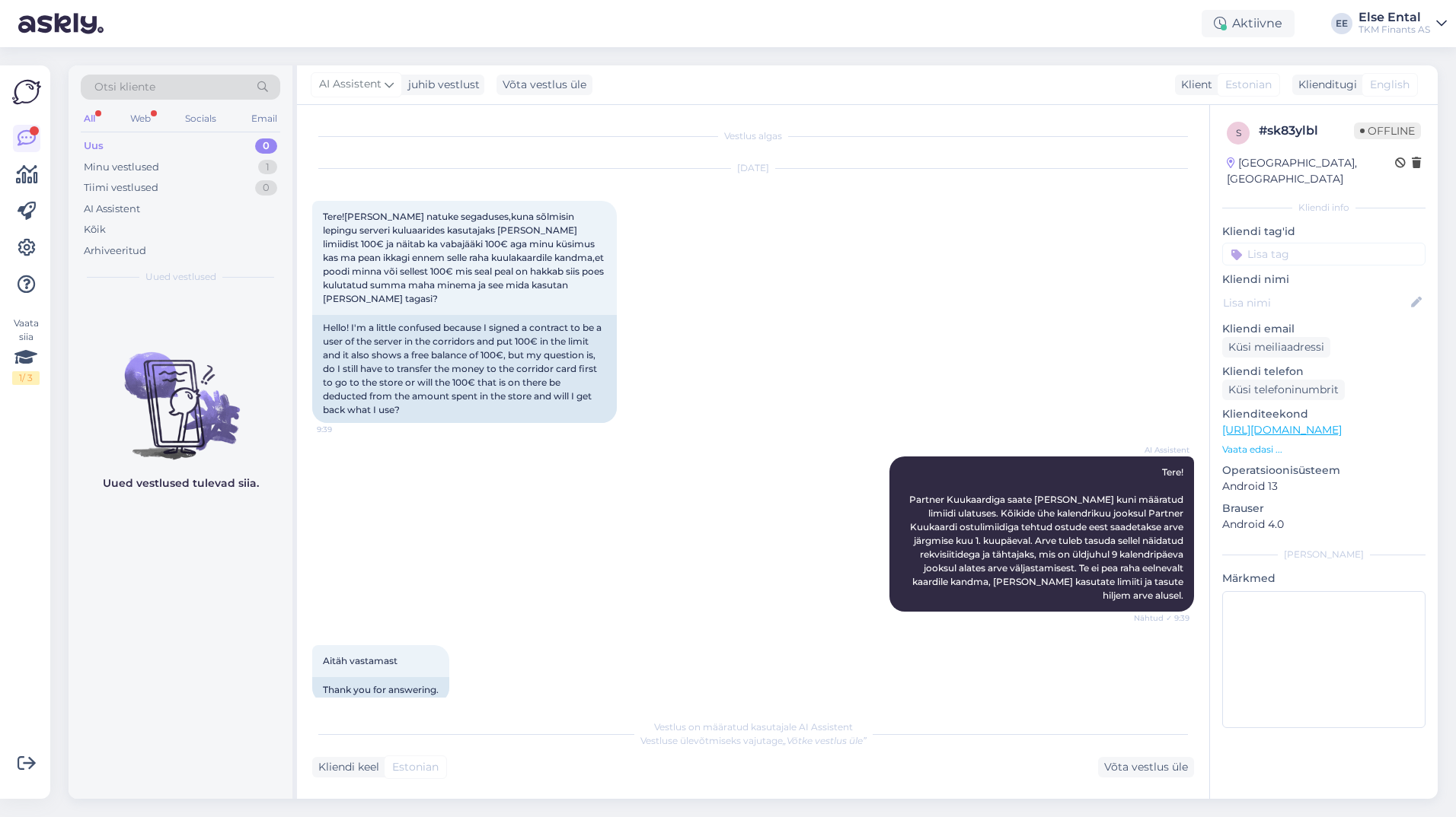
scroll to position [483, 0]
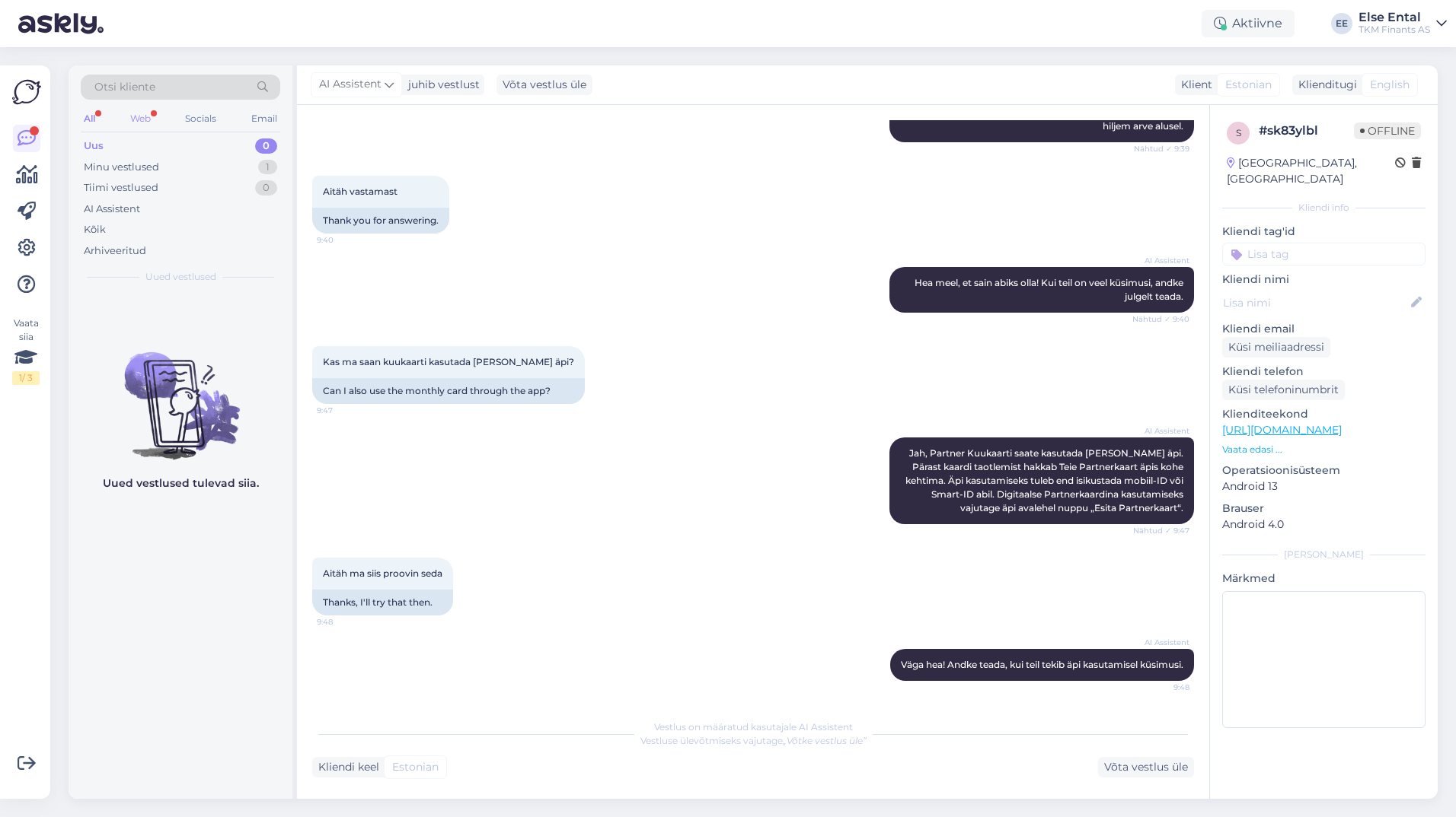
click at [140, 121] on div "Web" at bounding box center [140, 119] width 27 height 20
click at [106, 217] on div "AI Assistent" at bounding box center [180, 209] width 200 height 21
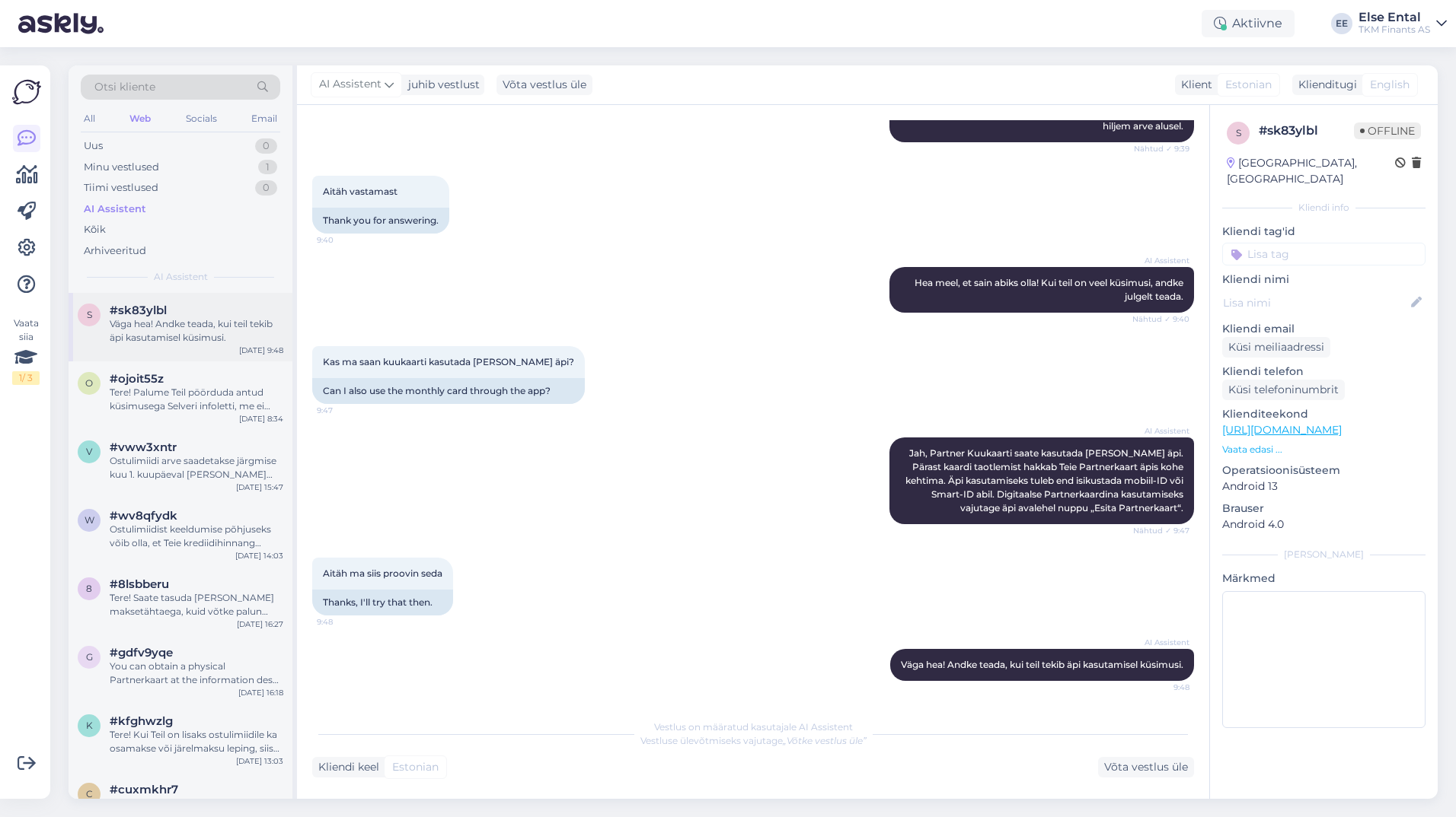
click at [154, 341] on div "Väga hea! Andke teada, kui teil tekib äpi kasutamisel küsimusi." at bounding box center [196, 330] width 174 height 28
click at [147, 159] on div "Minu vestlused 1" at bounding box center [180, 167] width 200 height 21
